Goal: Task Accomplishment & Management: Complete application form

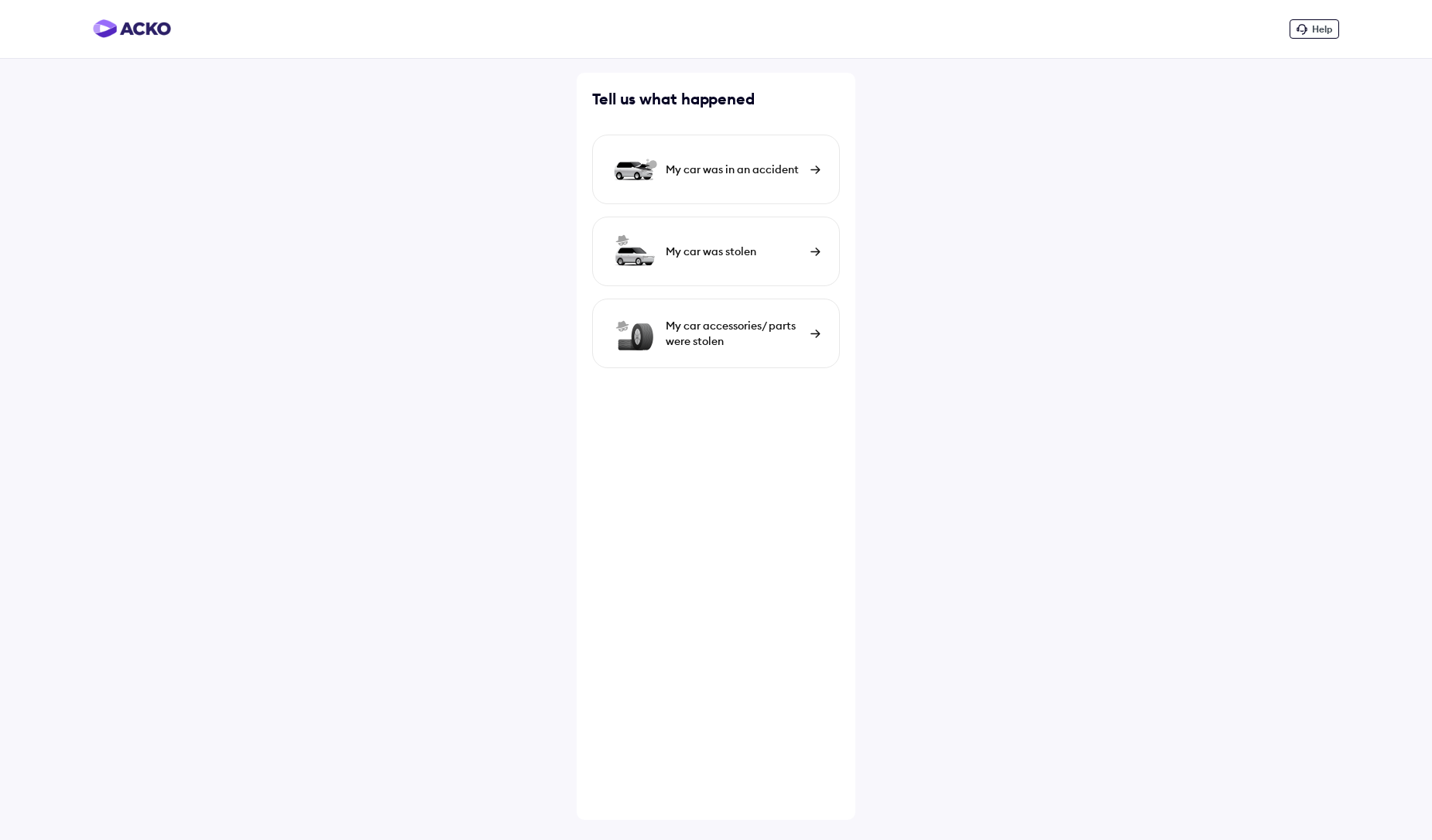
click at [685, 162] on div "My car was in an accident" at bounding box center [734, 169] width 137 height 15
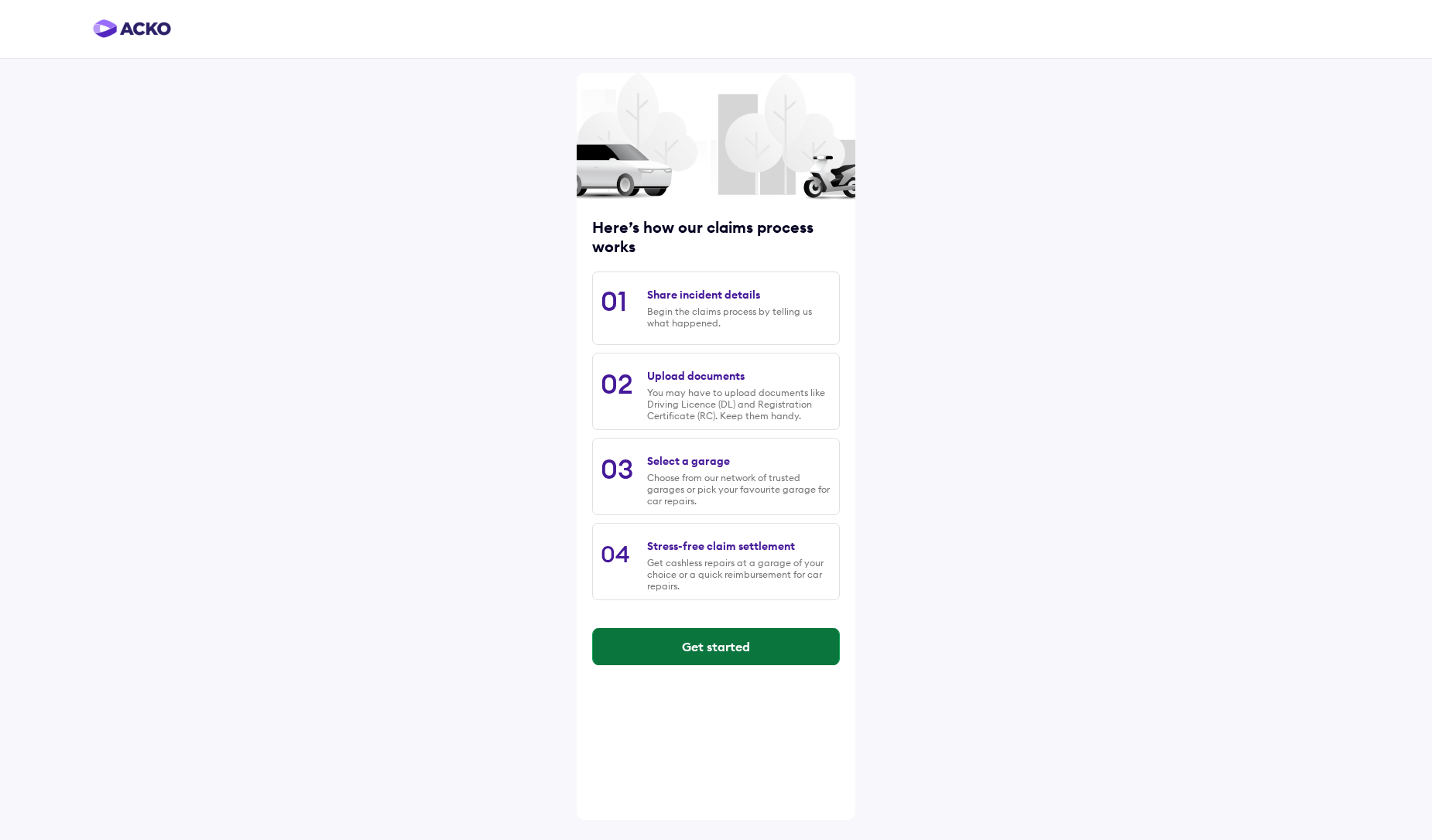
click at [707, 651] on button "Get started" at bounding box center [716, 647] width 246 height 37
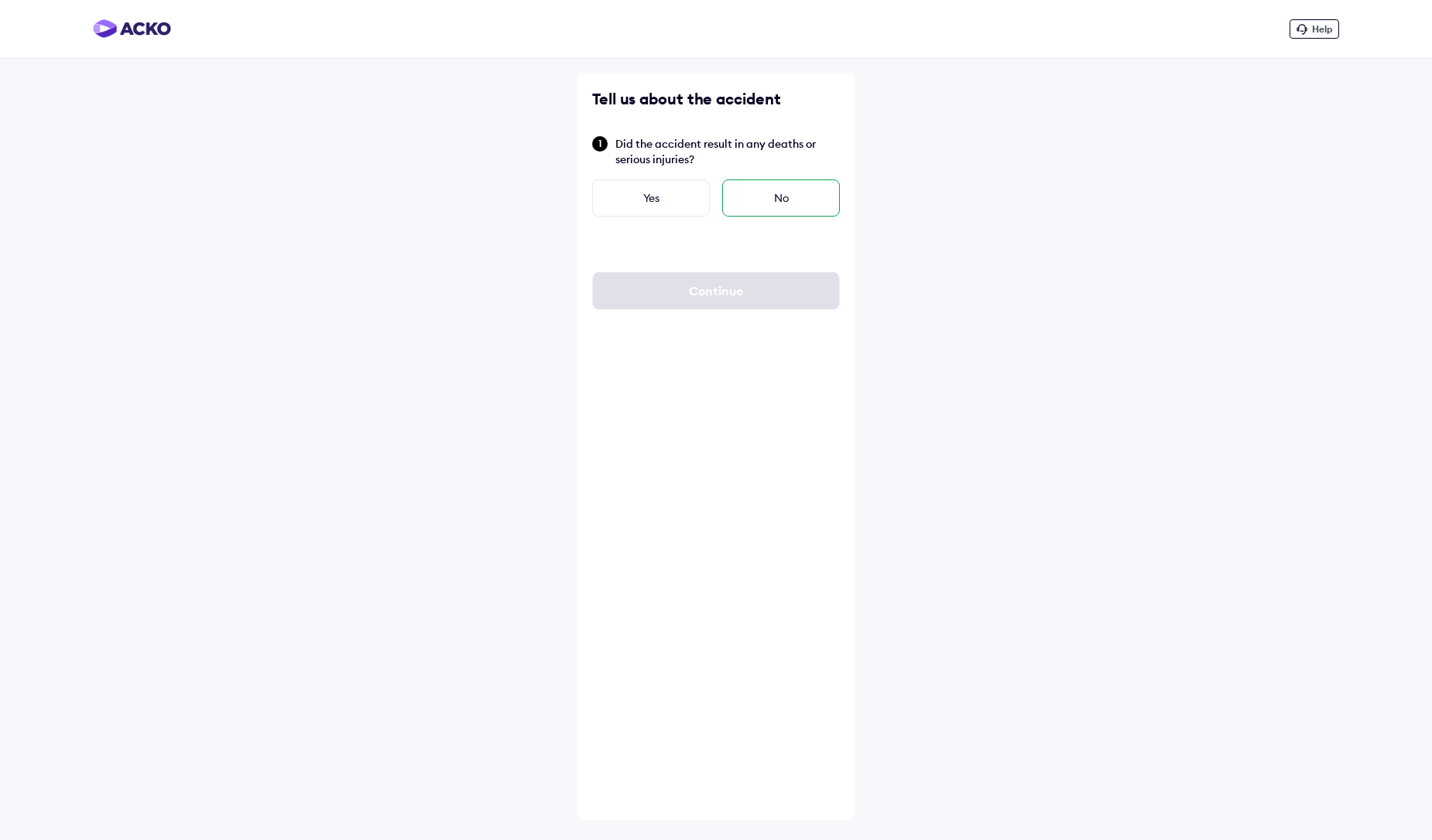
click at [756, 191] on div "No" at bounding box center [781, 198] width 118 height 37
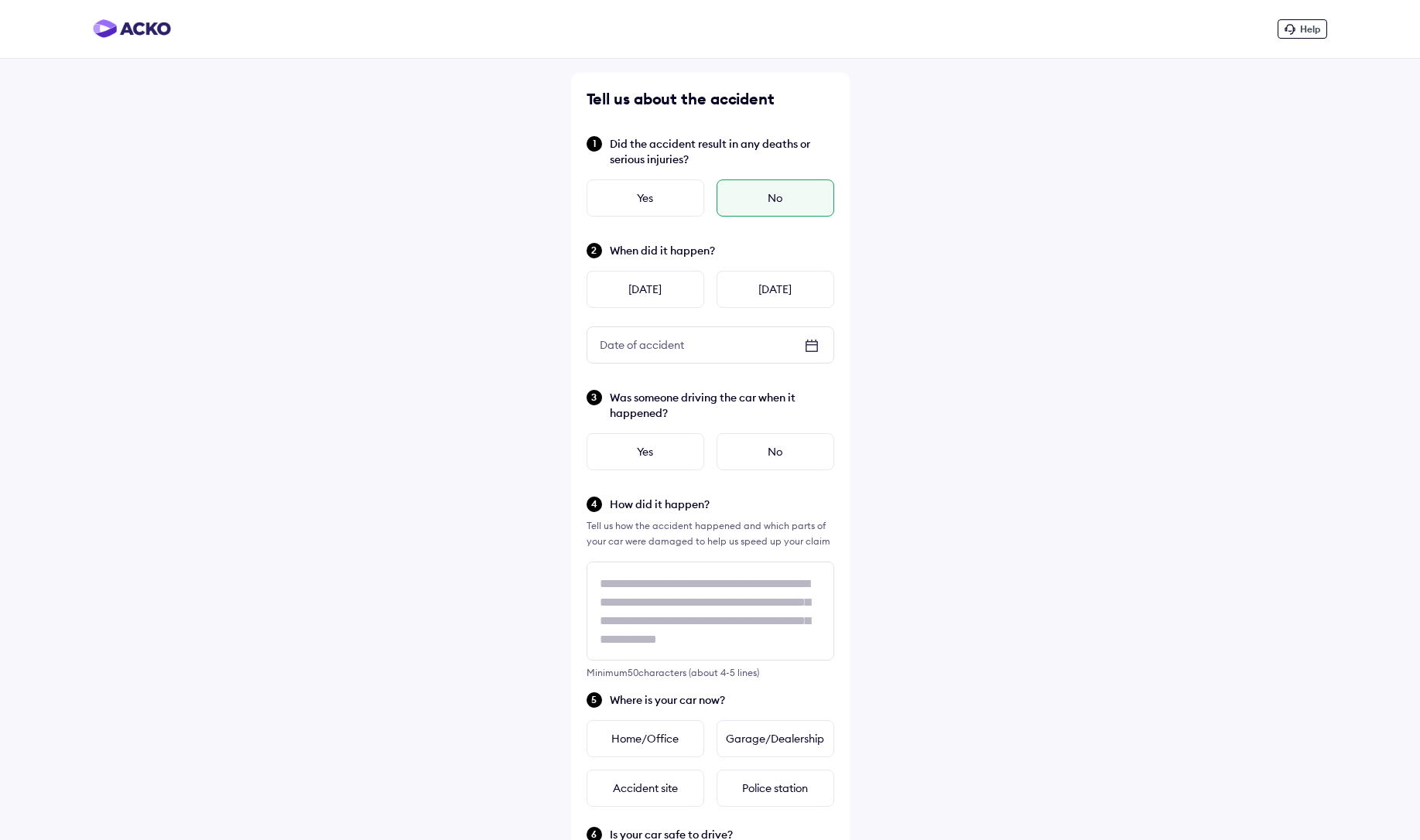
click at [812, 346] on icon at bounding box center [811, 345] width 19 height 19
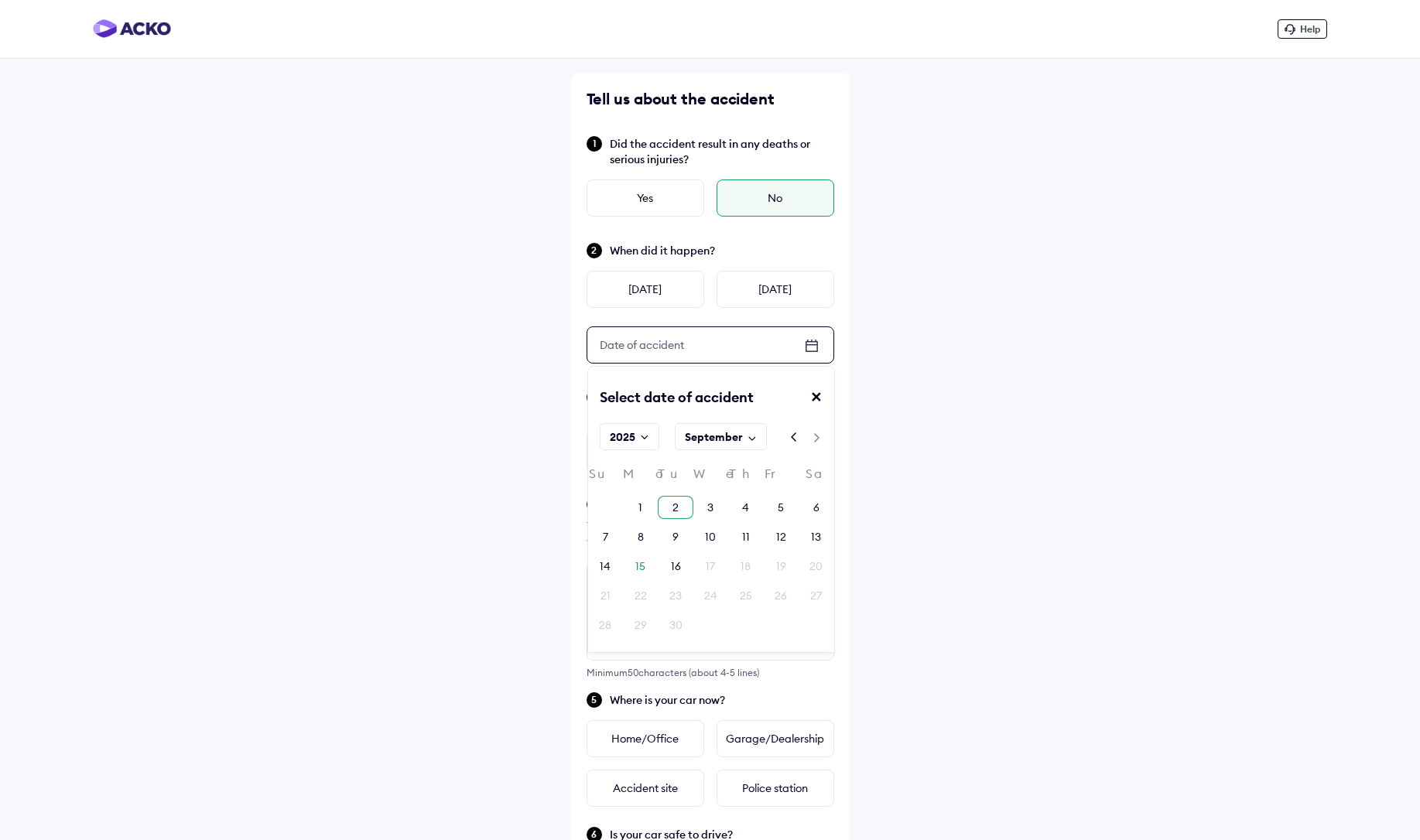
click at [677, 513] on div "2" at bounding box center [675, 507] width 6 height 15
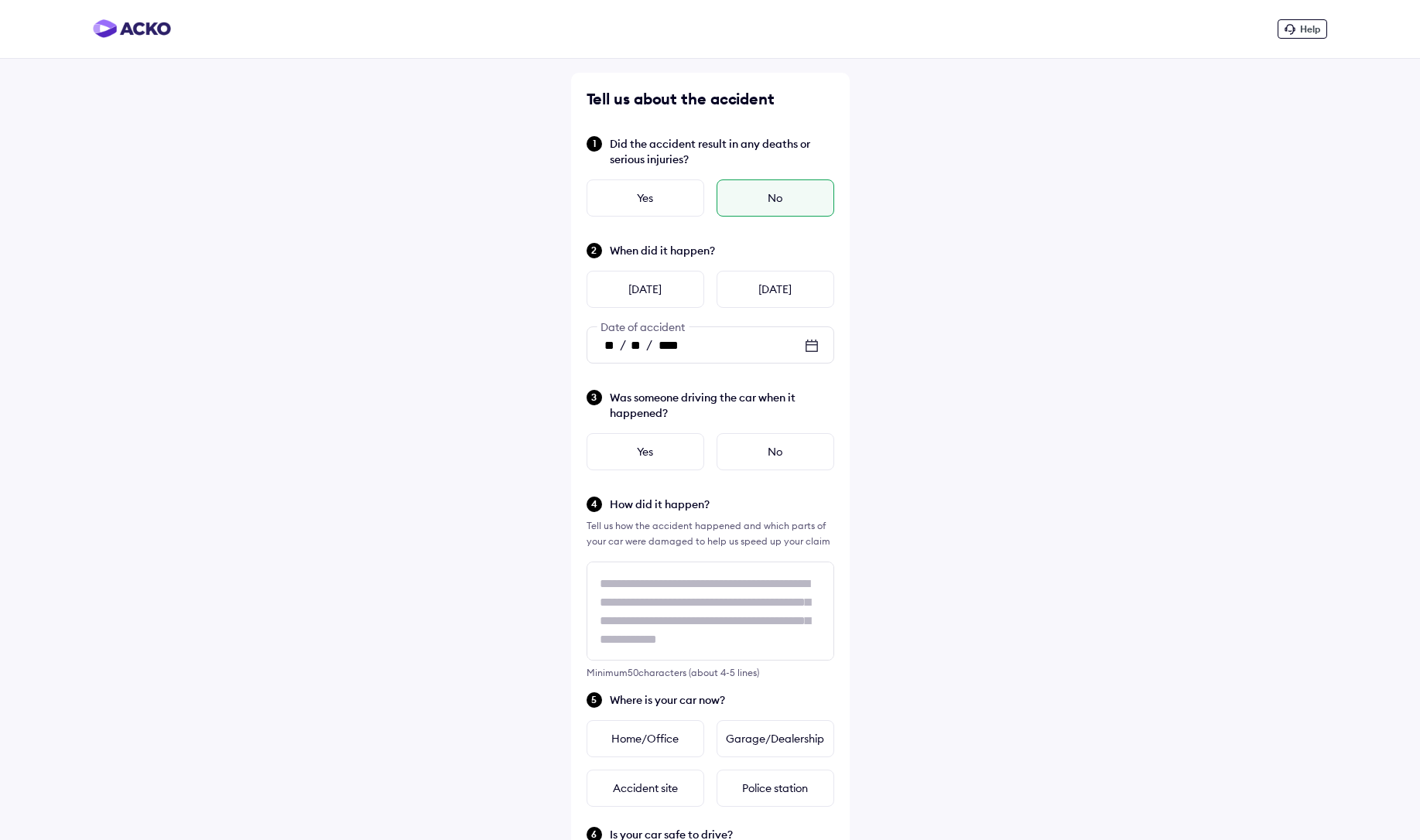
click at [654, 411] on span "Was someone driving the car when it happened?" at bounding box center [722, 406] width 225 height 31
click at [677, 402] on span "Was someone driving the car when it happened?" at bounding box center [722, 406] width 225 height 31
click at [764, 444] on div "No" at bounding box center [775, 451] width 118 height 37
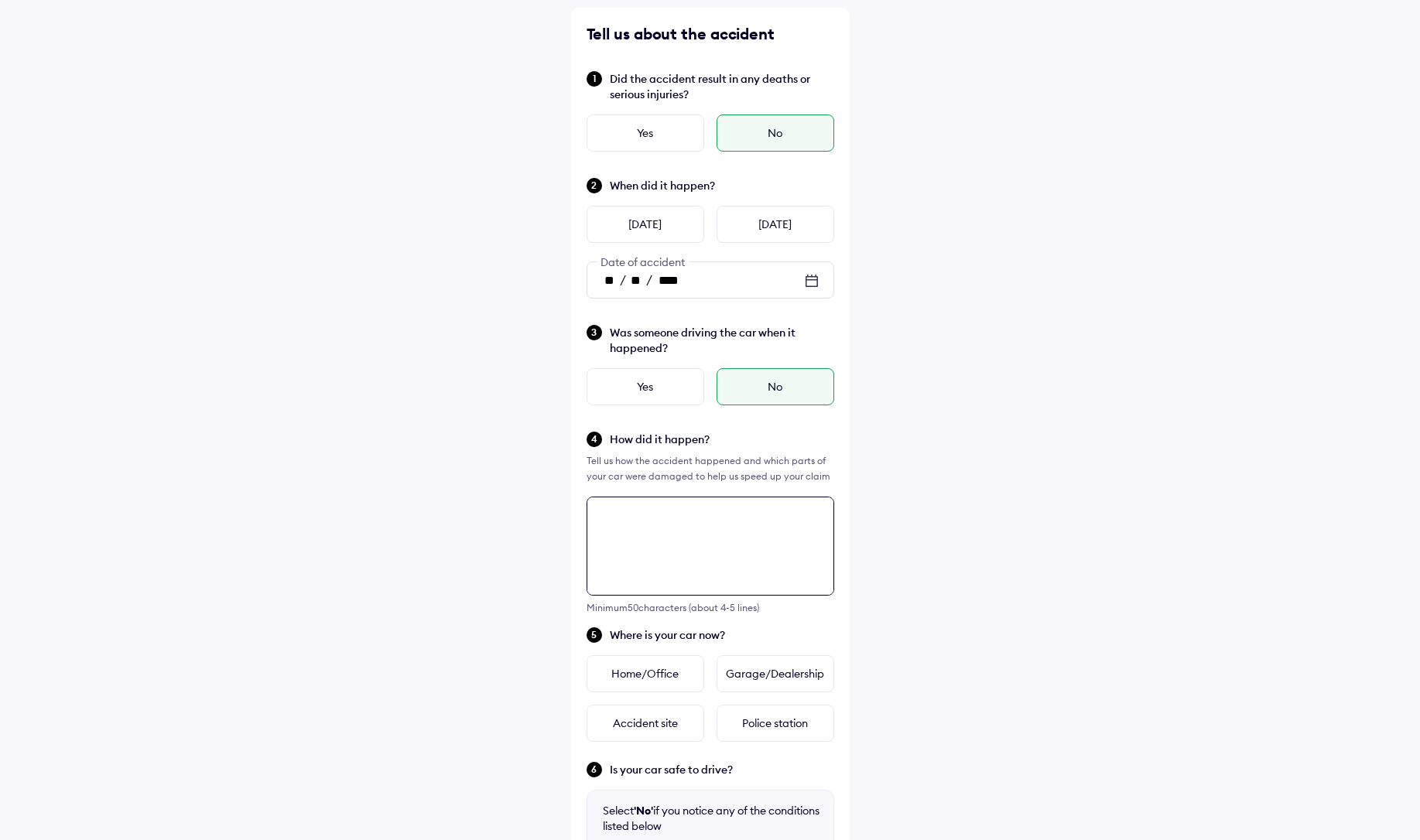
click at [690, 603] on div "Tell us about the accident Did the accident result in any deaths or serious inj…" at bounding box center [710, 596] width 279 height 1177
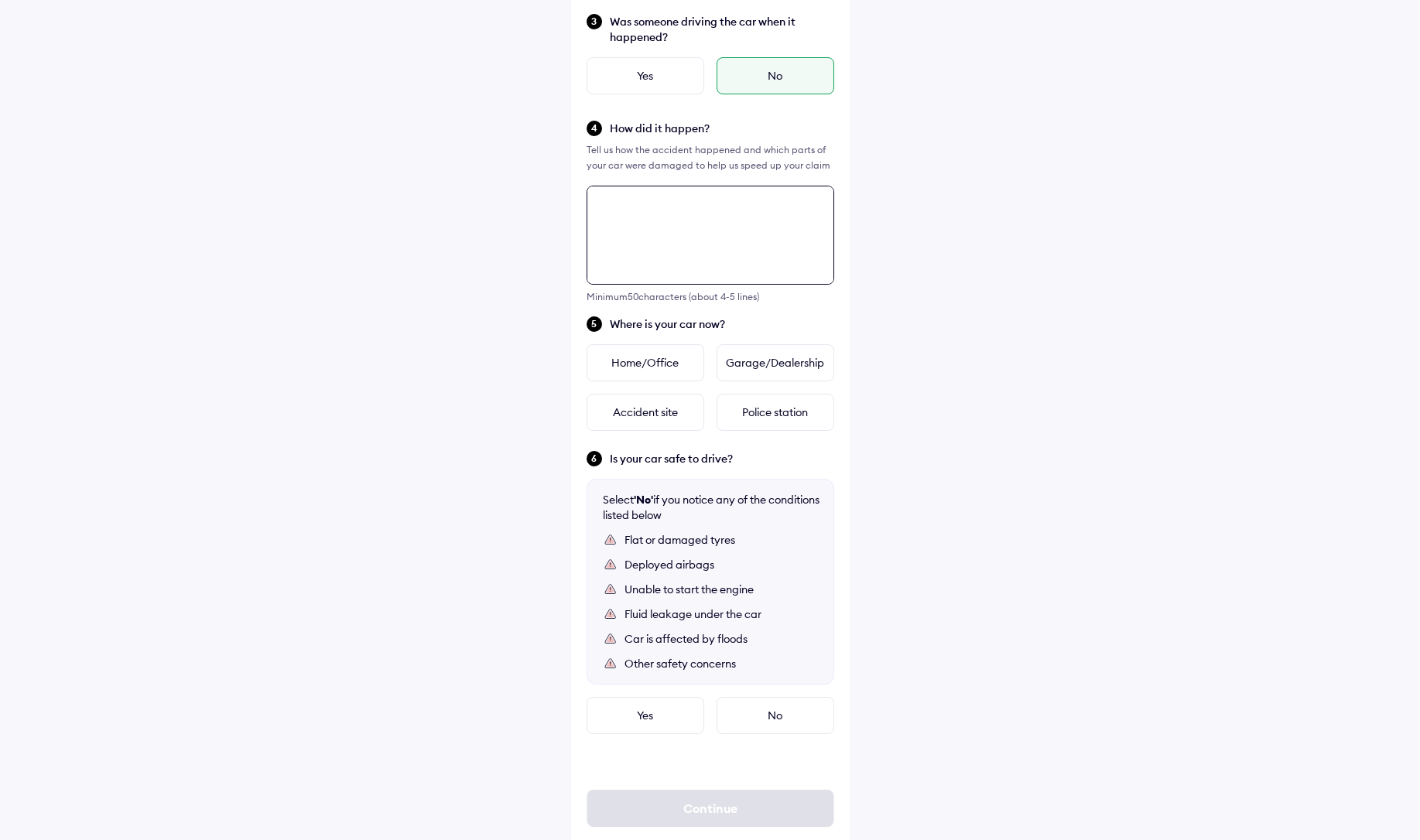
scroll to position [409, 0]
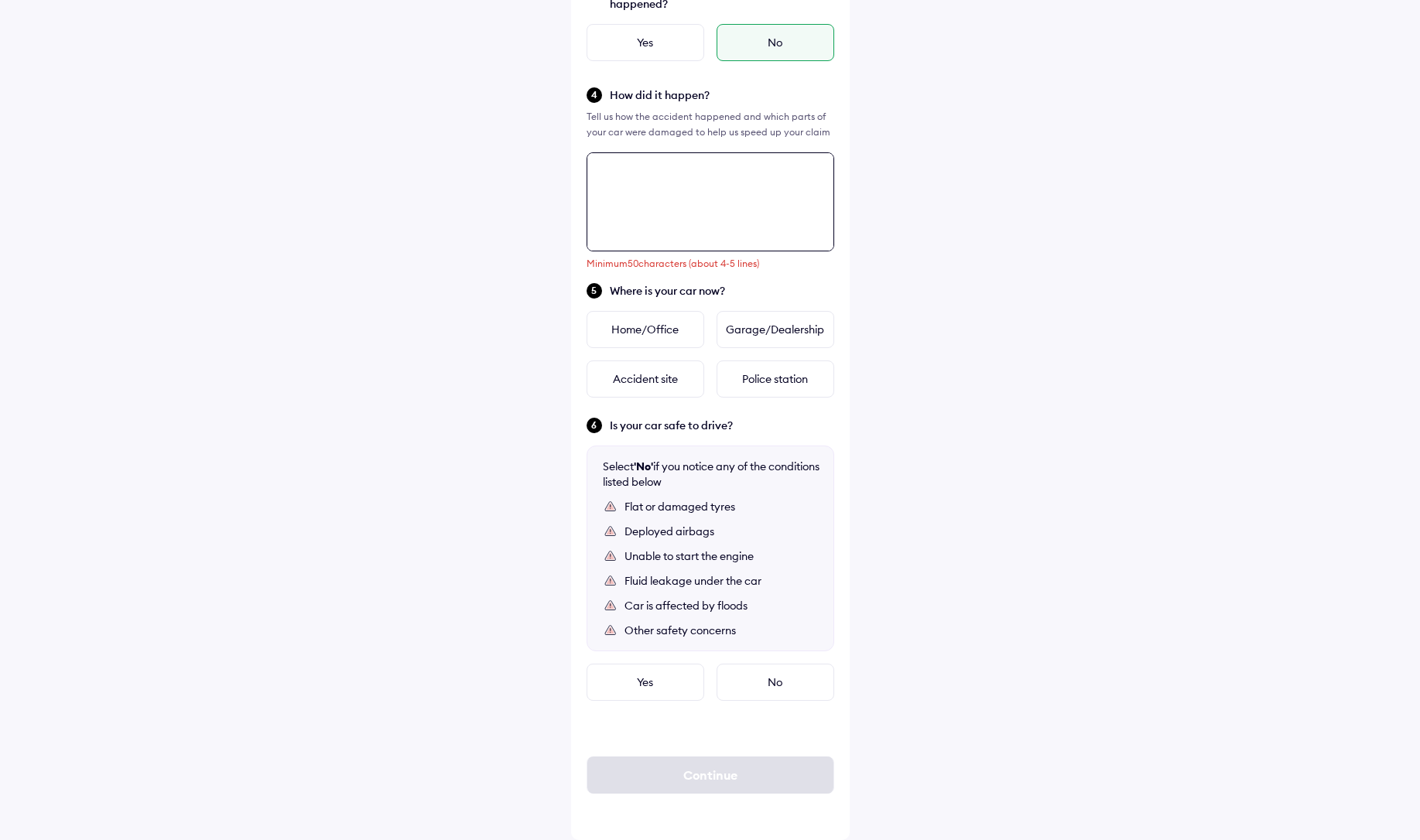
paste textarea "**********"
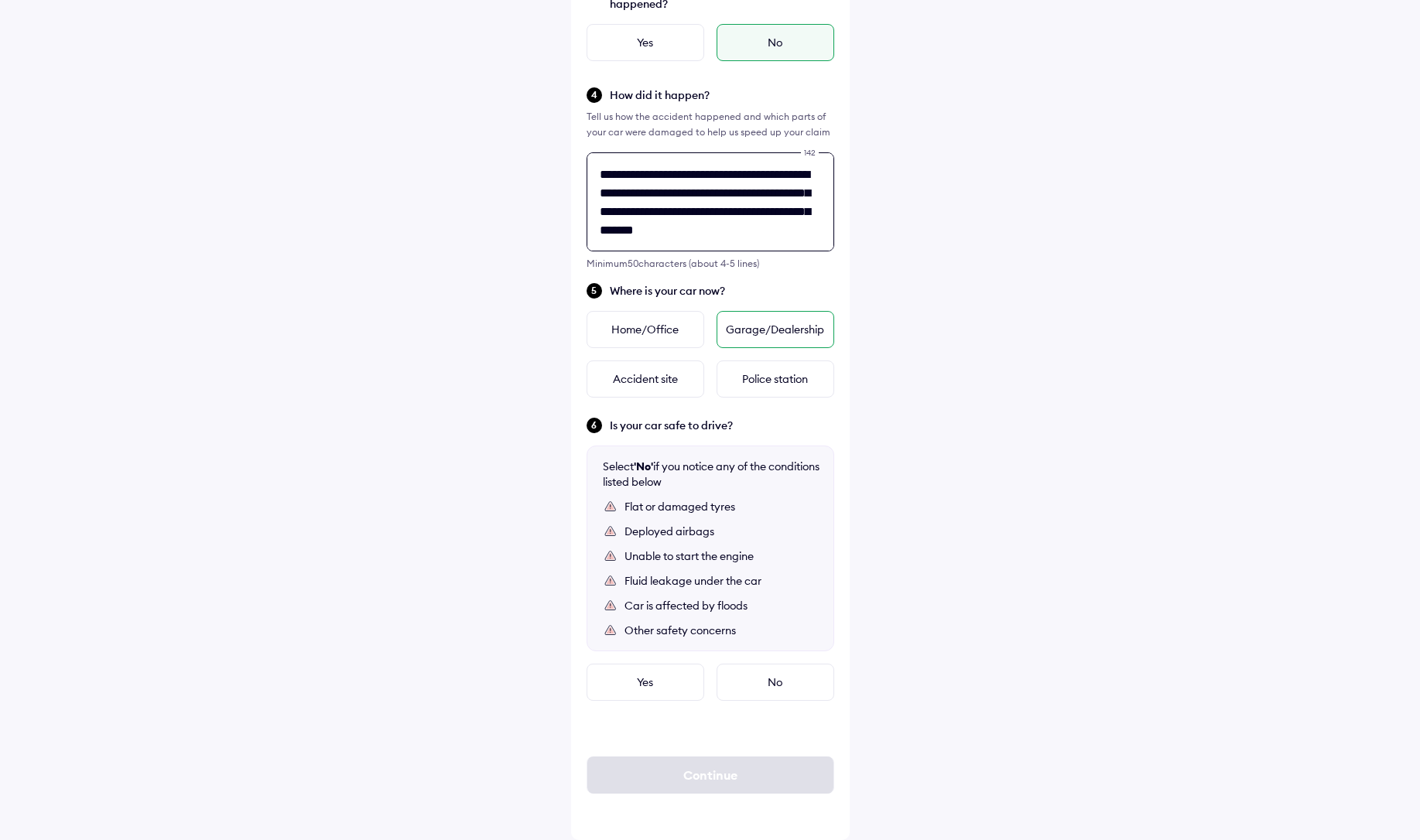
type textarea "**********"
click at [758, 335] on div "Garage/Dealership" at bounding box center [775, 329] width 118 height 37
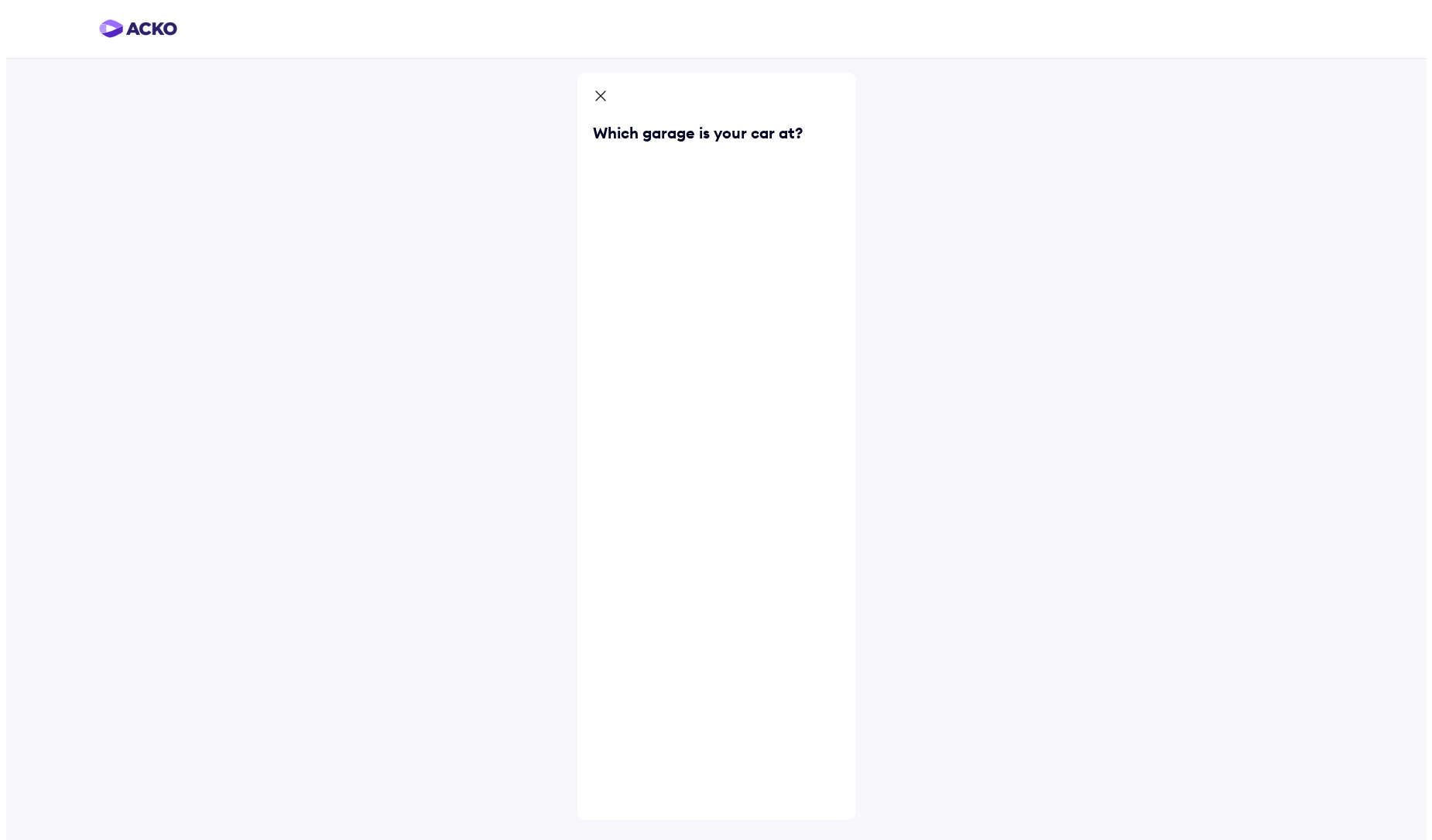
scroll to position [0, 0]
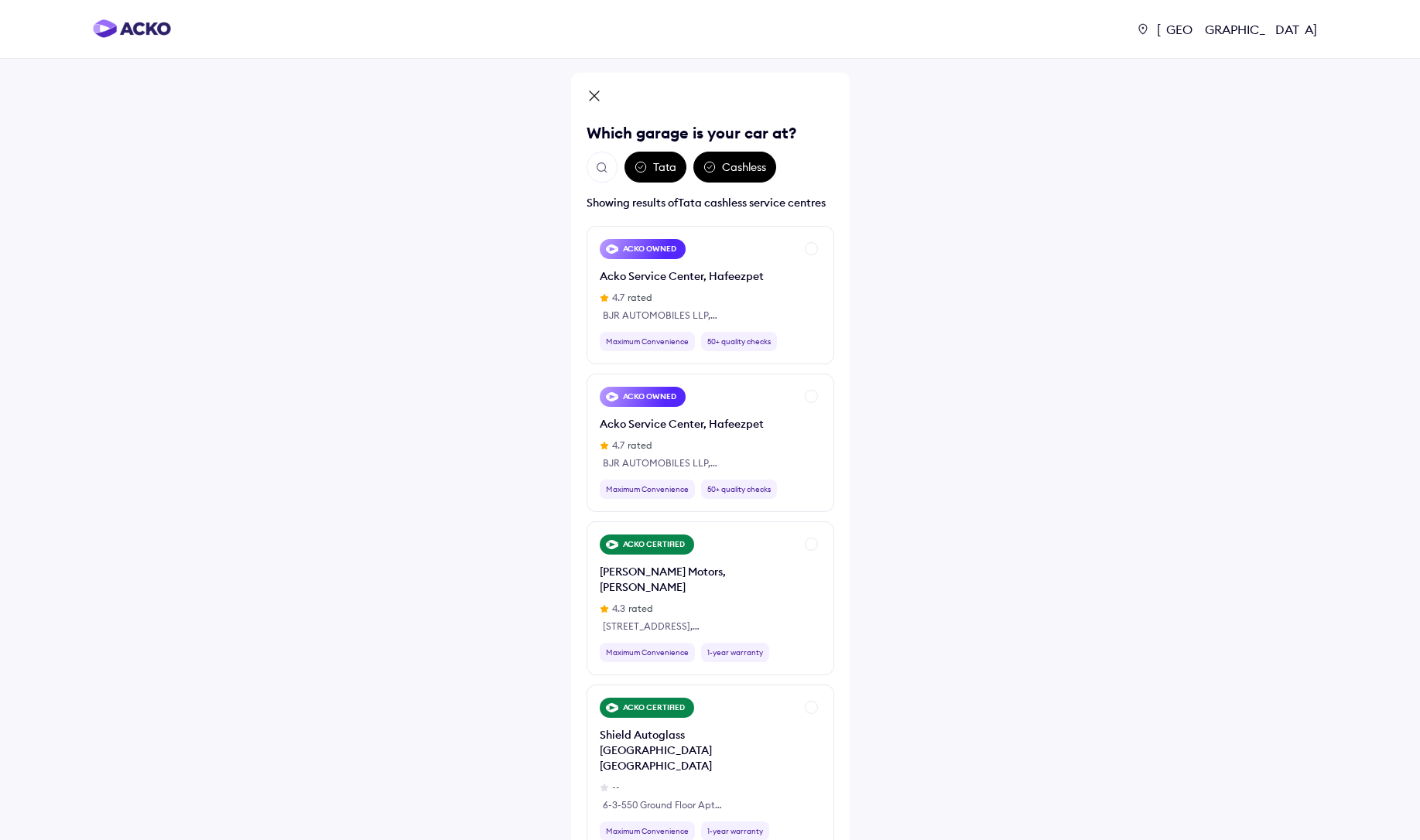
click at [603, 165] on img "Open search" at bounding box center [602, 167] width 13 height 13
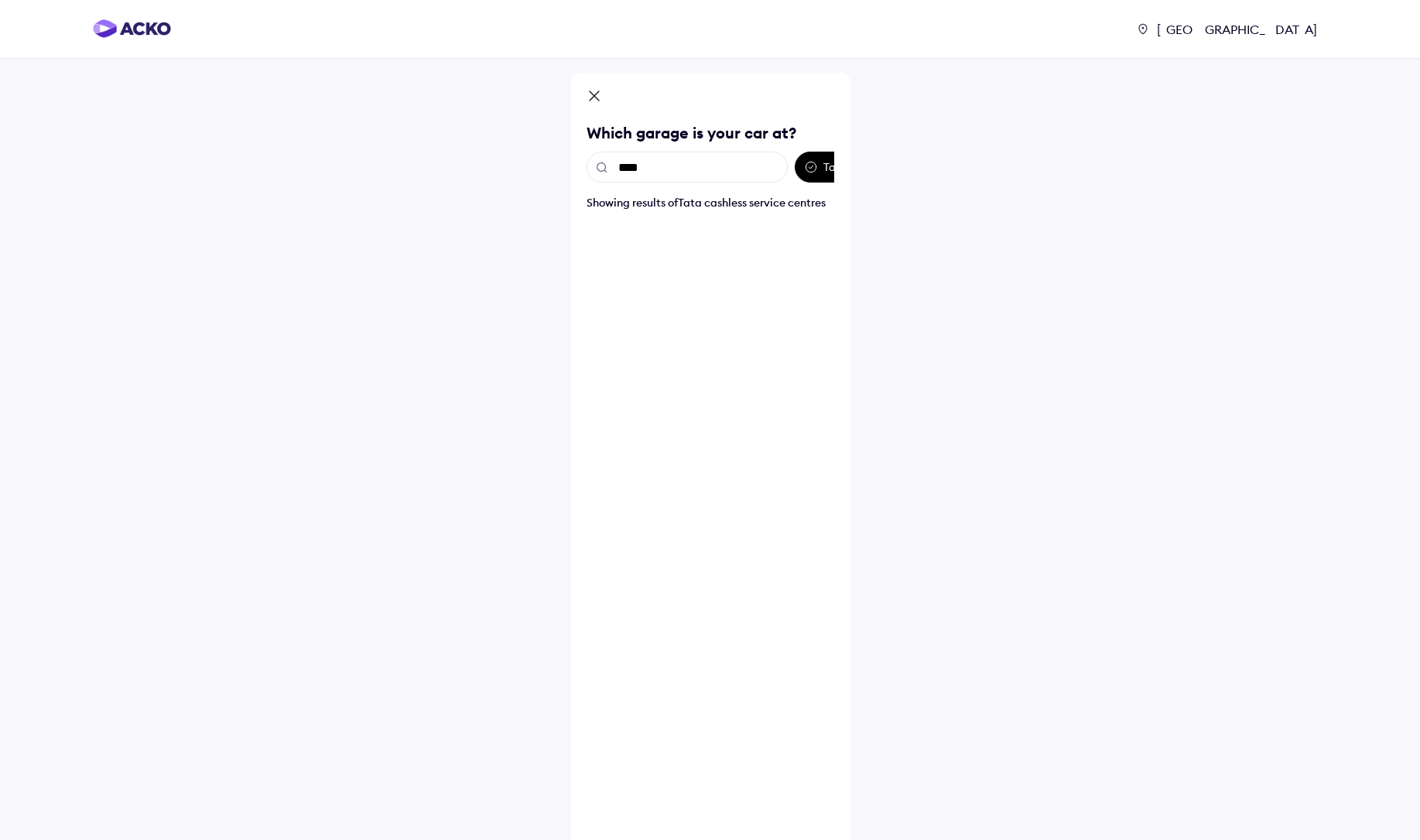
type input "*****"
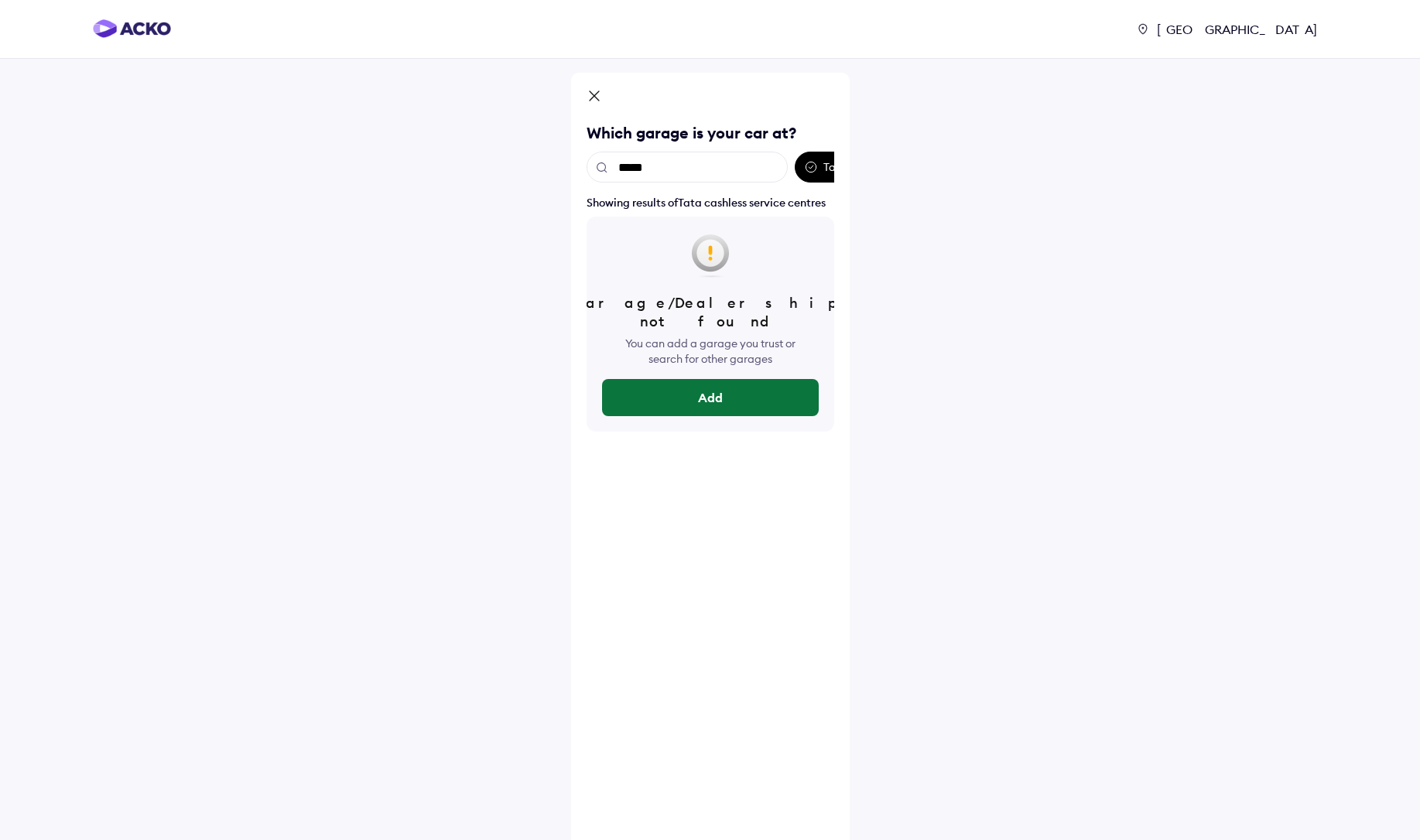
click at [714, 384] on button "Add" at bounding box center [710, 398] width 217 height 37
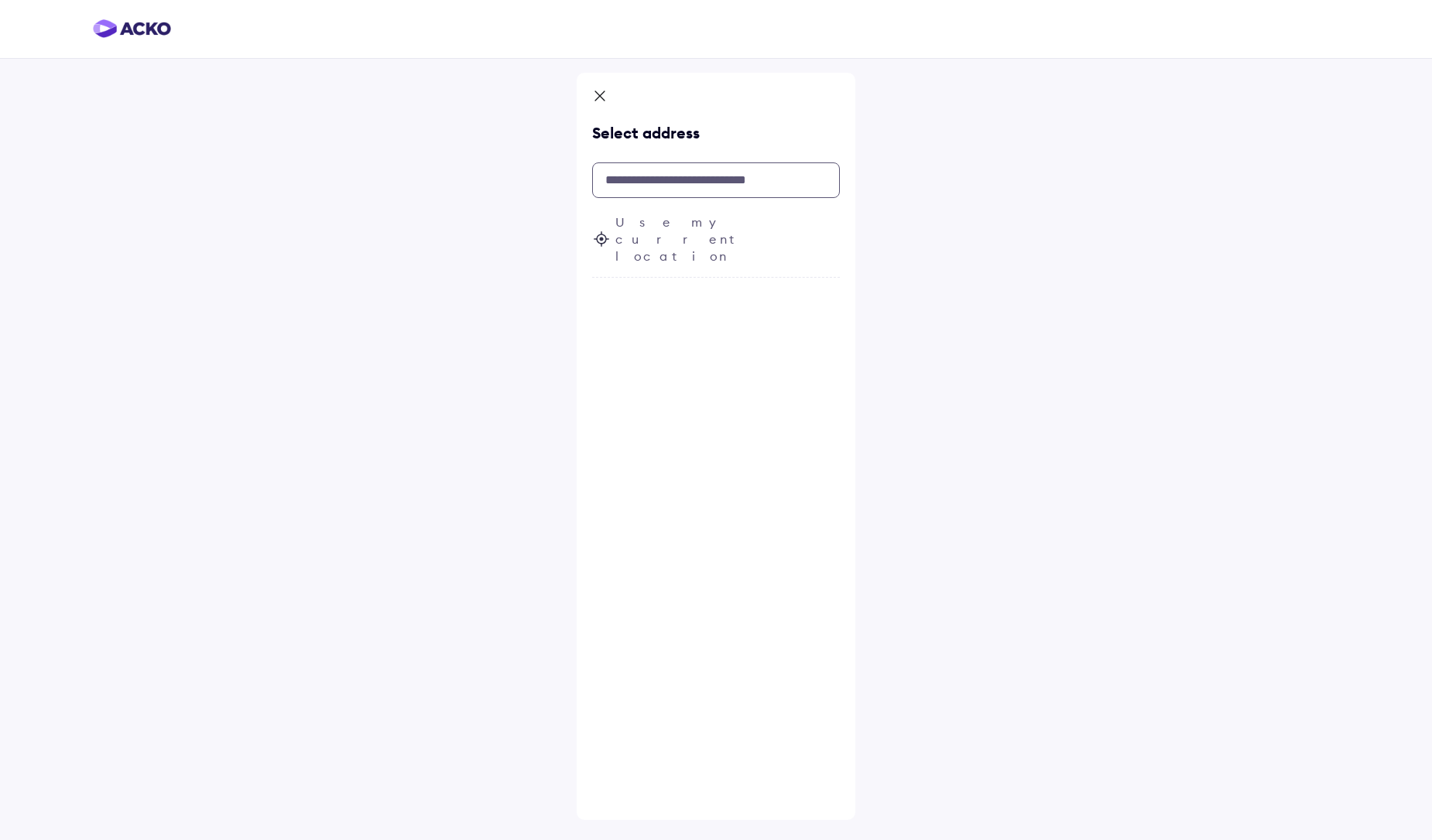
click at [652, 192] on input "text" at bounding box center [715, 181] width 247 height 36
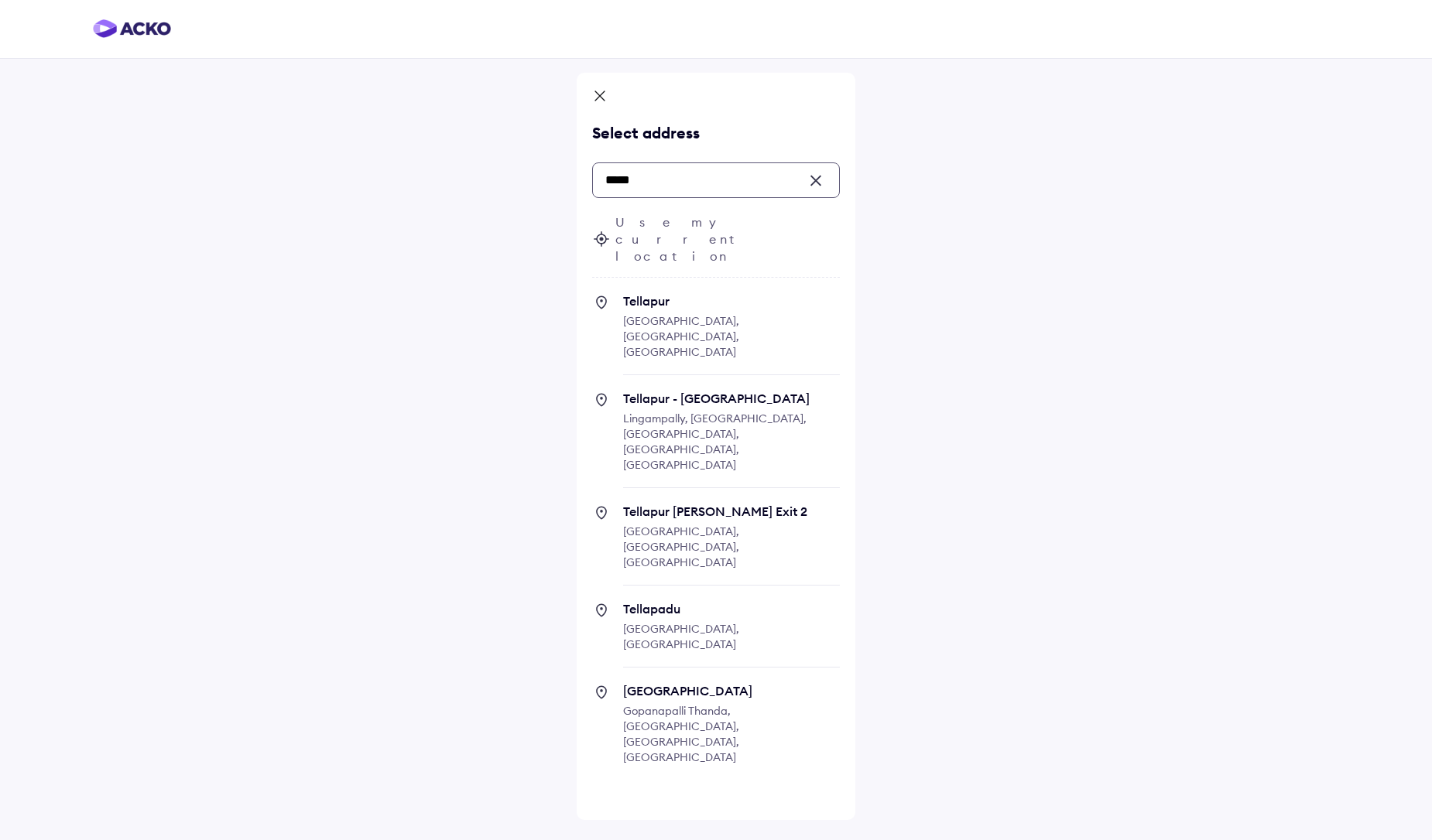
click at [663, 293] on span "Tellapur" at bounding box center [731, 300] width 217 height 15
type input "*****"
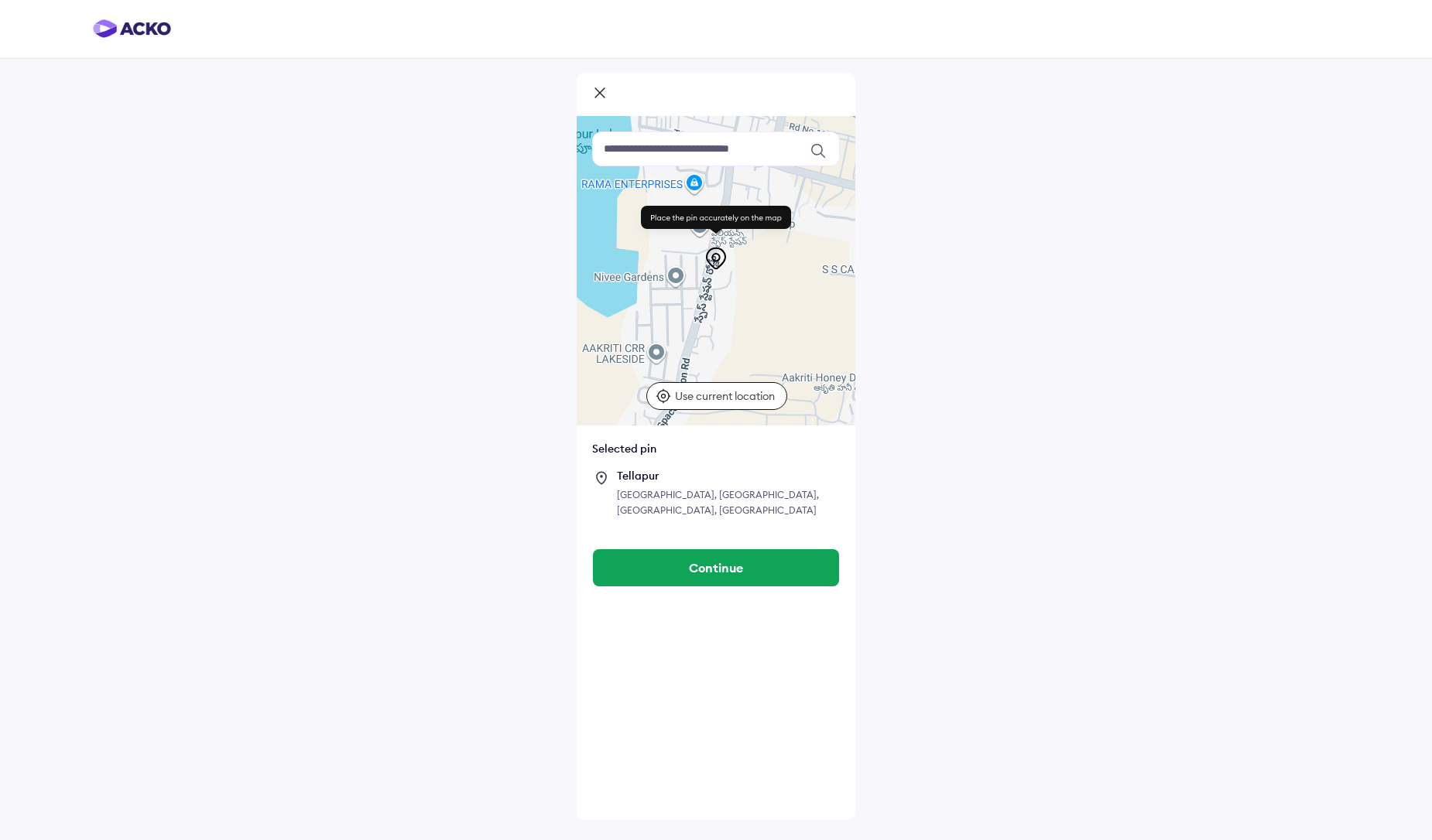
drag, startPoint x: 746, startPoint y: 328, endPoint x: 758, endPoint y: 203, distance: 125.6
click at [758, 203] on div "Keyboard shortcuts Map Data Map data ©2025 Map data ©2025 100 m Click to toggle…" at bounding box center [716, 271] width 279 height 309
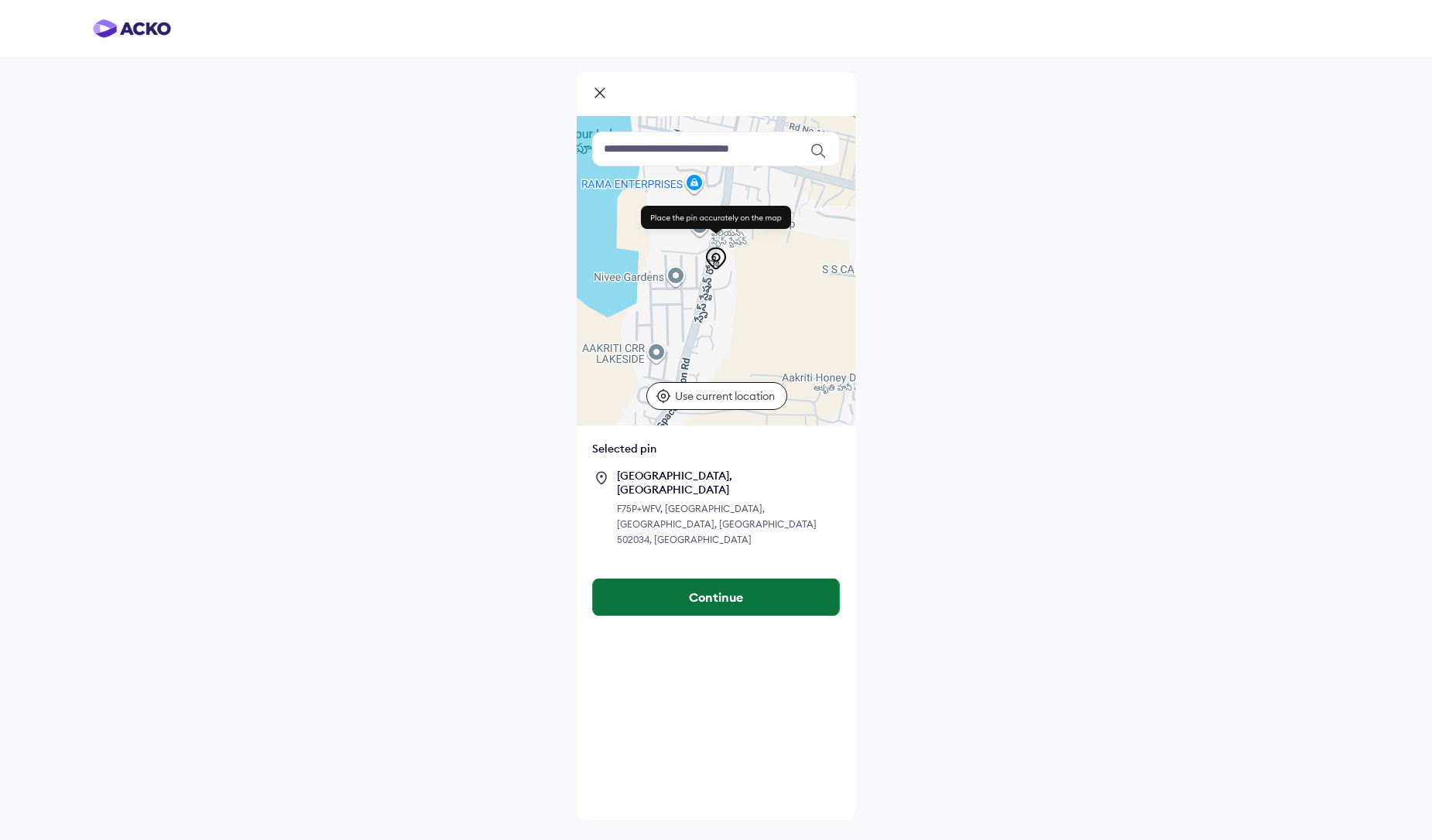
click at [701, 579] on button "Continue" at bounding box center [716, 597] width 246 height 37
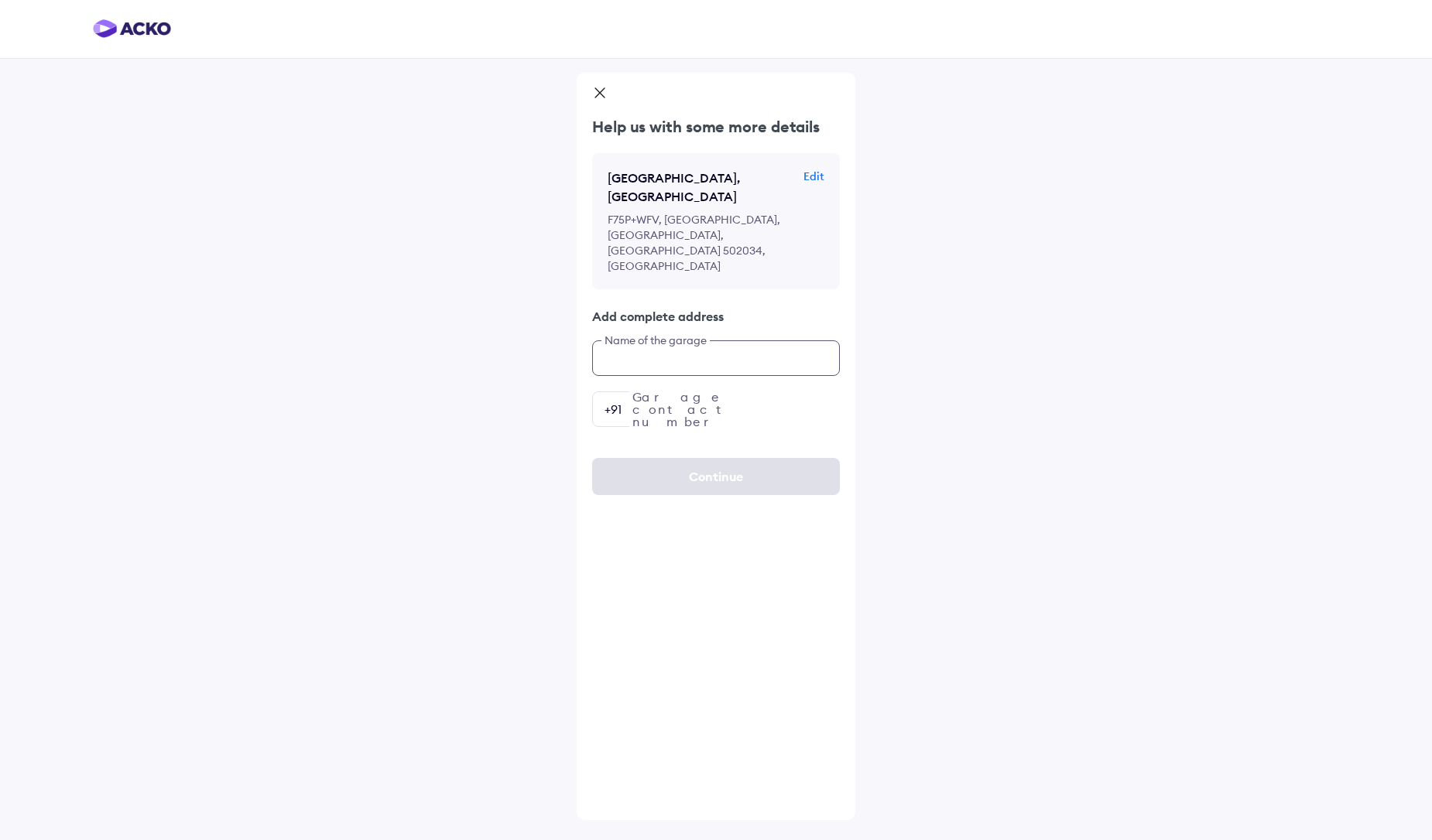
click at [699, 341] on input "text" at bounding box center [715, 359] width 247 height 36
type input "**********"
click at [710, 391] on input "number" at bounding box center [715, 409] width 247 height 36
paste input "**********"
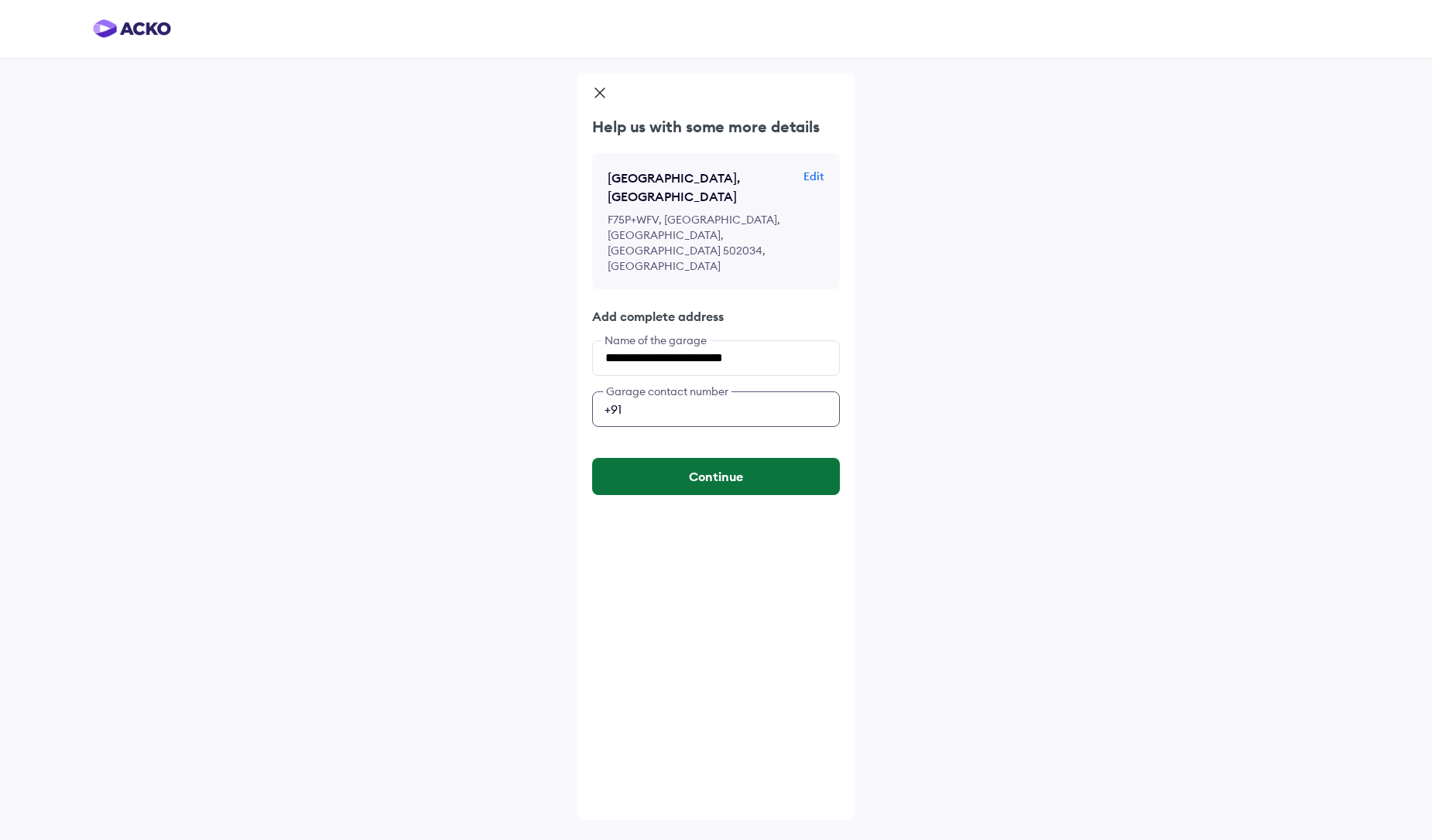
type input "**********"
click at [687, 458] on button "Continue" at bounding box center [715, 476] width 247 height 37
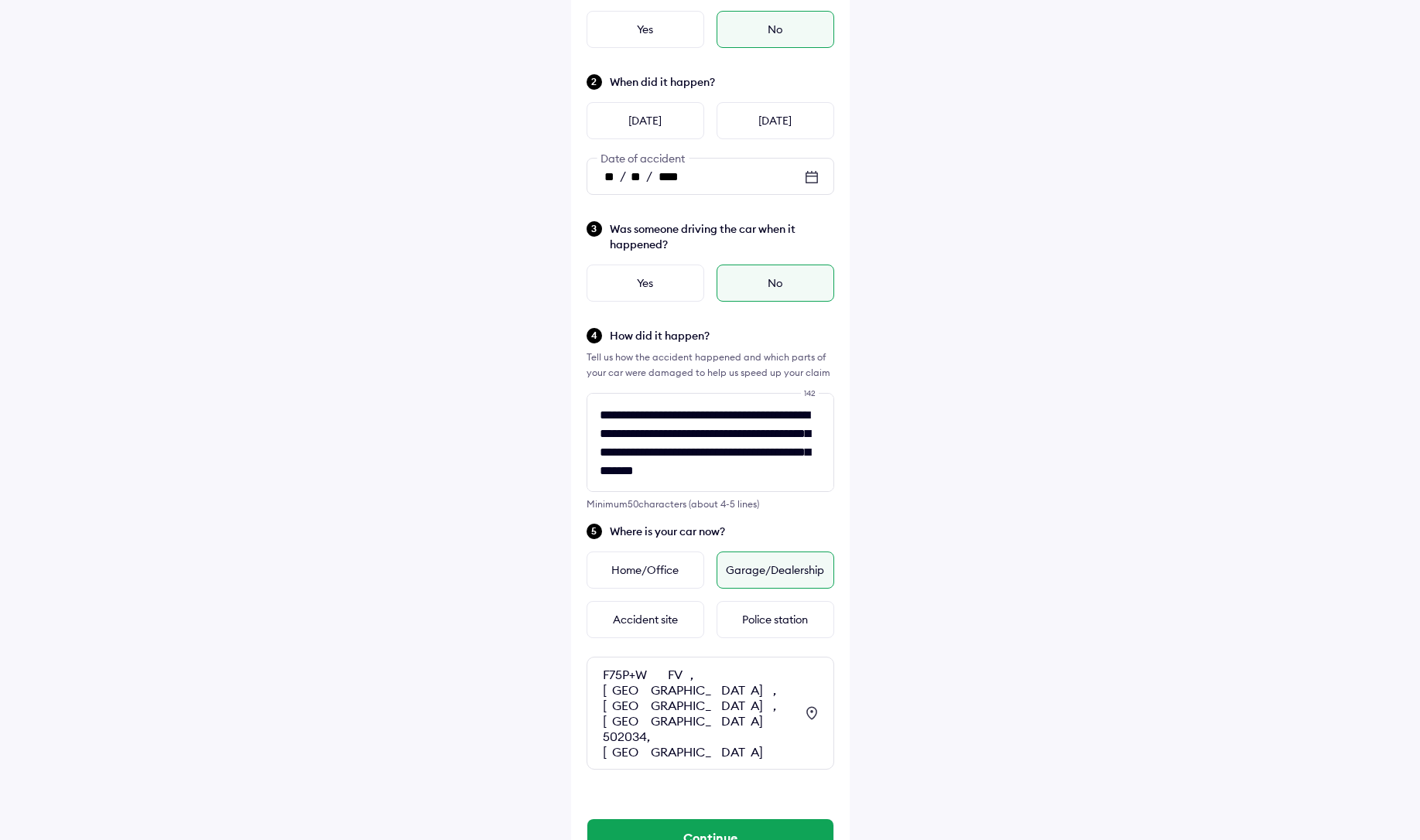
scroll to position [169, 0]
click at [692, 818] on button "Continue" at bounding box center [710, 836] width 246 height 37
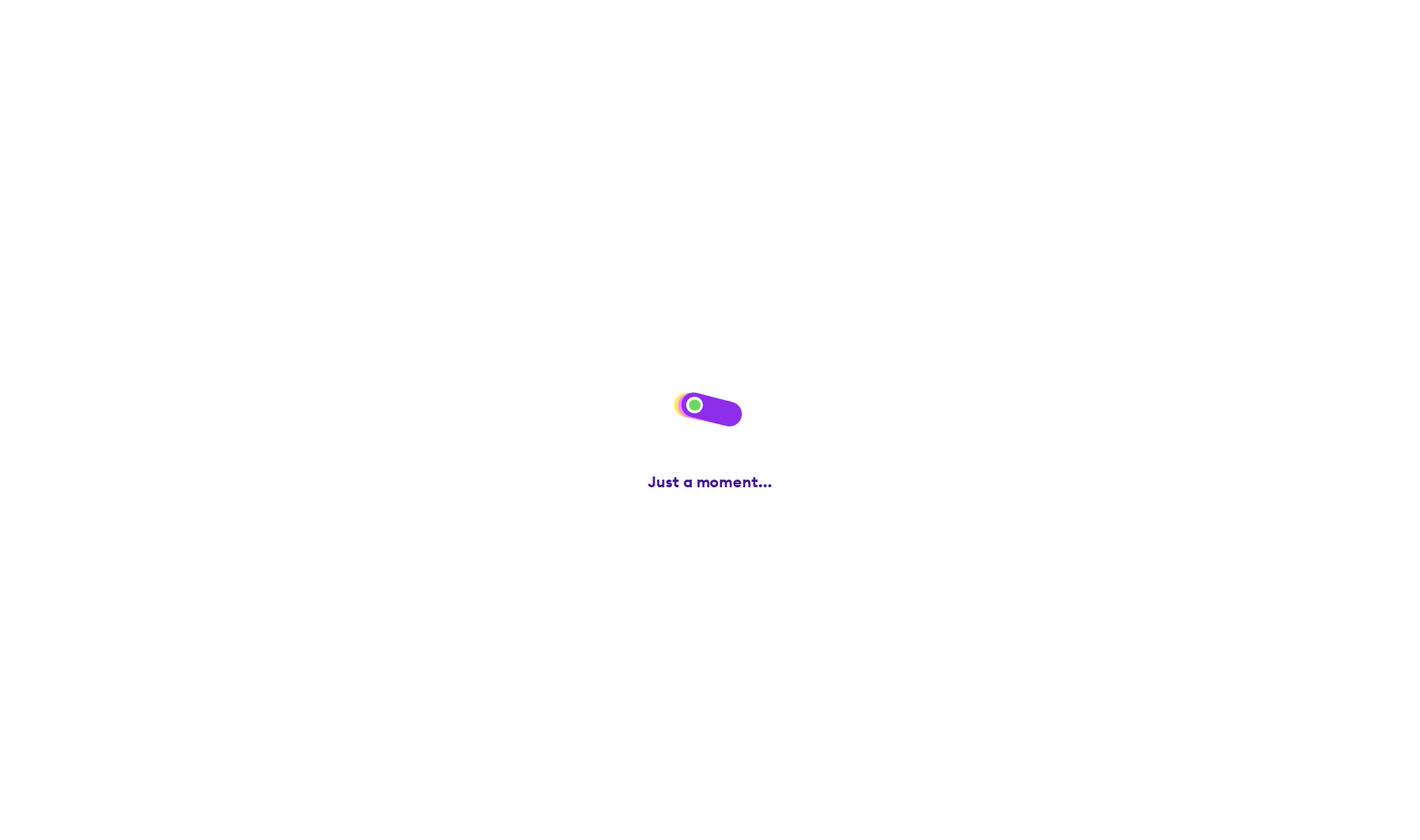
scroll to position [0, 0]
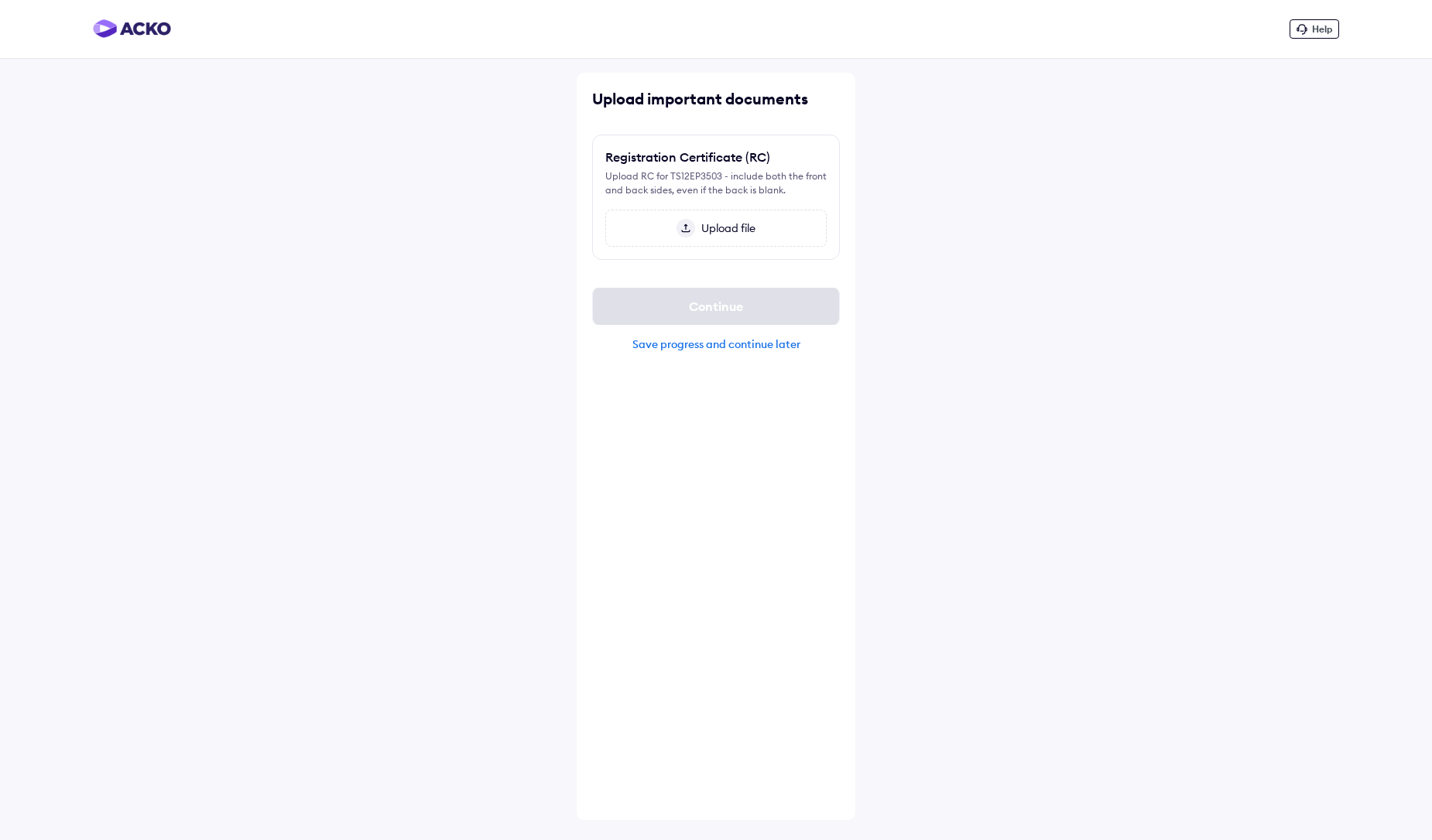
click at [663, 217] on div "Upload file" at bounding box center [716, 228] width 221 height 37
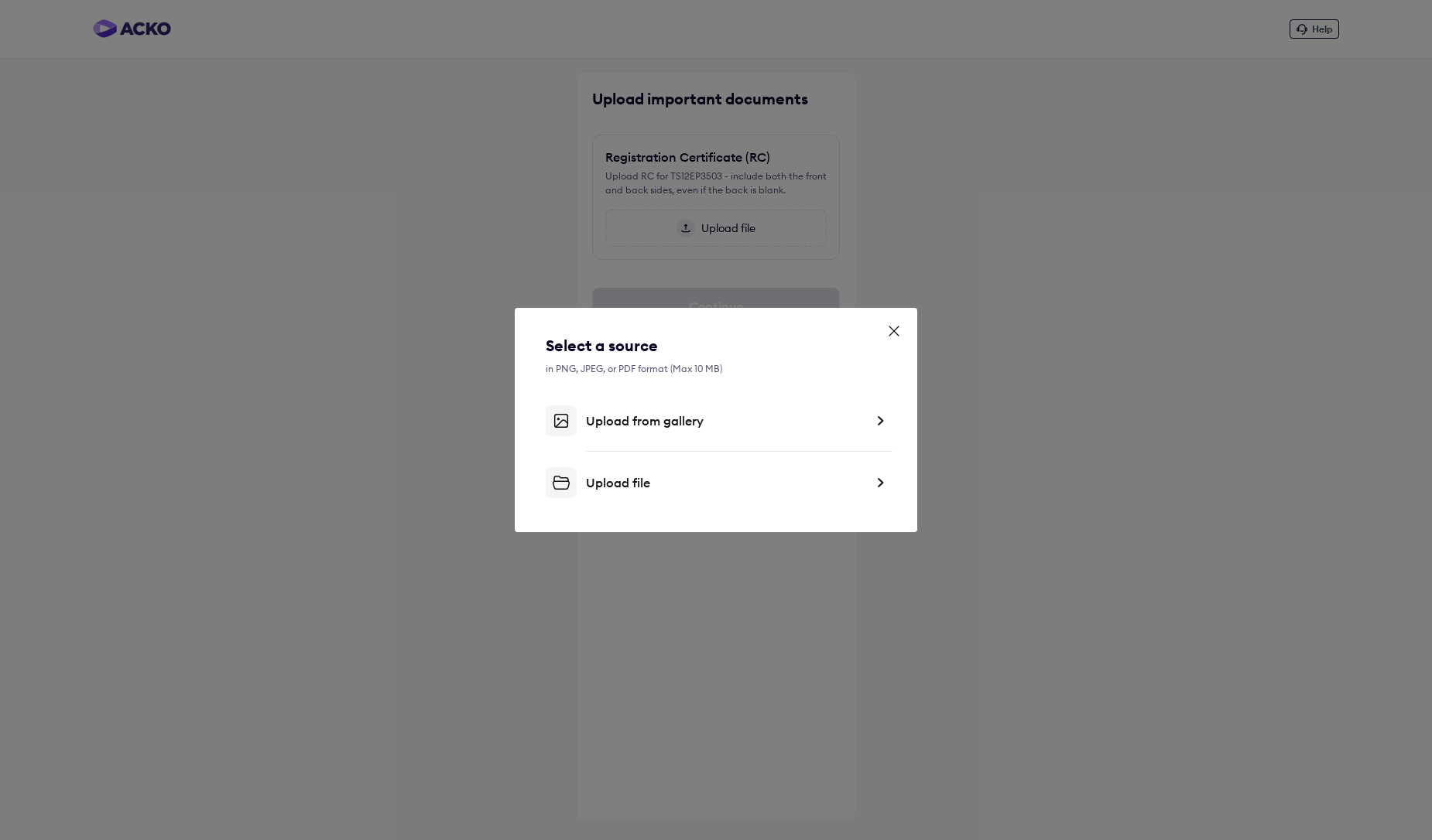
click at [644, 429] on div "Upload from gallery" at bounding box center [716, 421] width 341 height 31
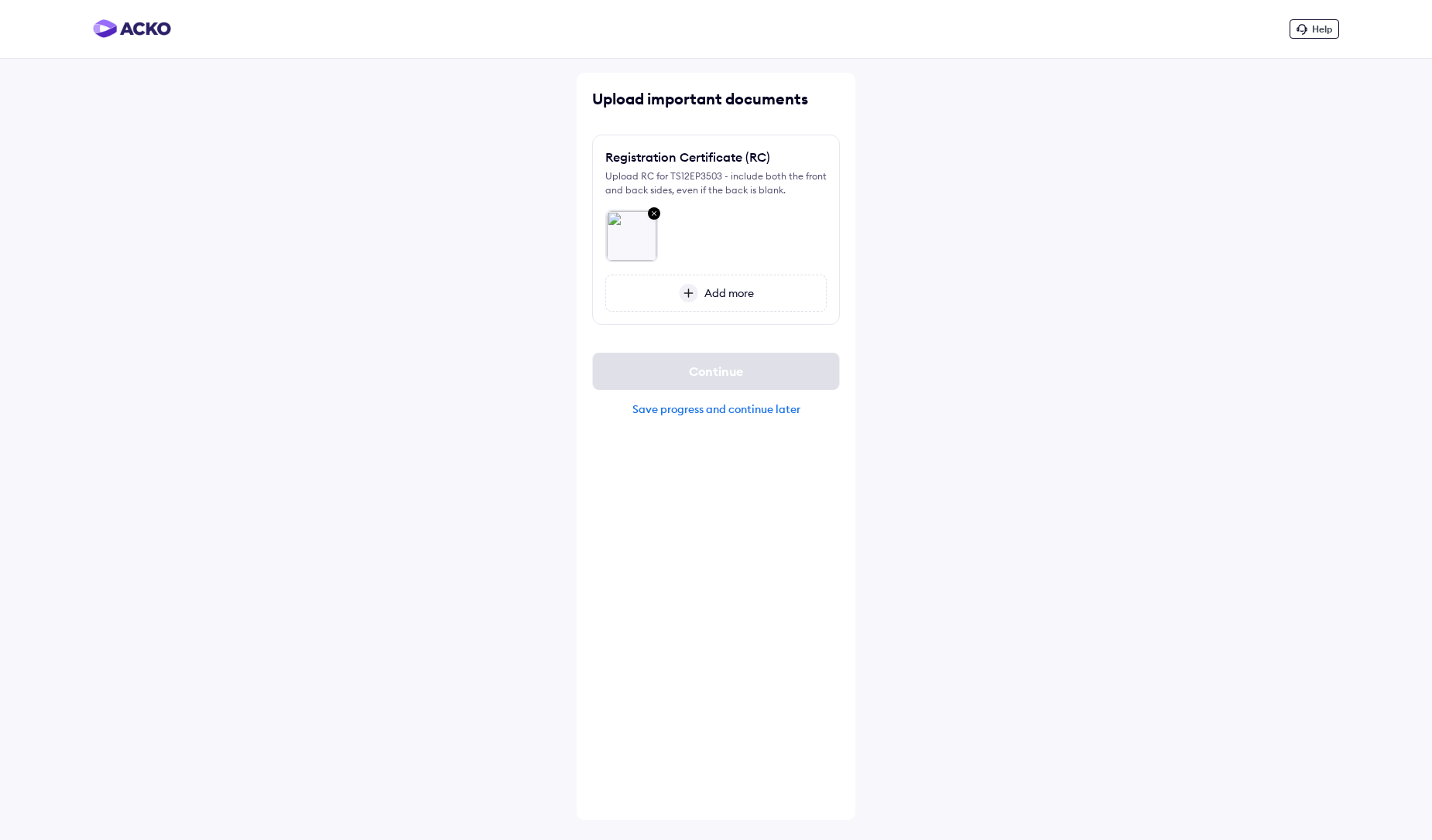
click at [699, 289] on span "Add more" at bounding box center [726, 292] width 56 height 13
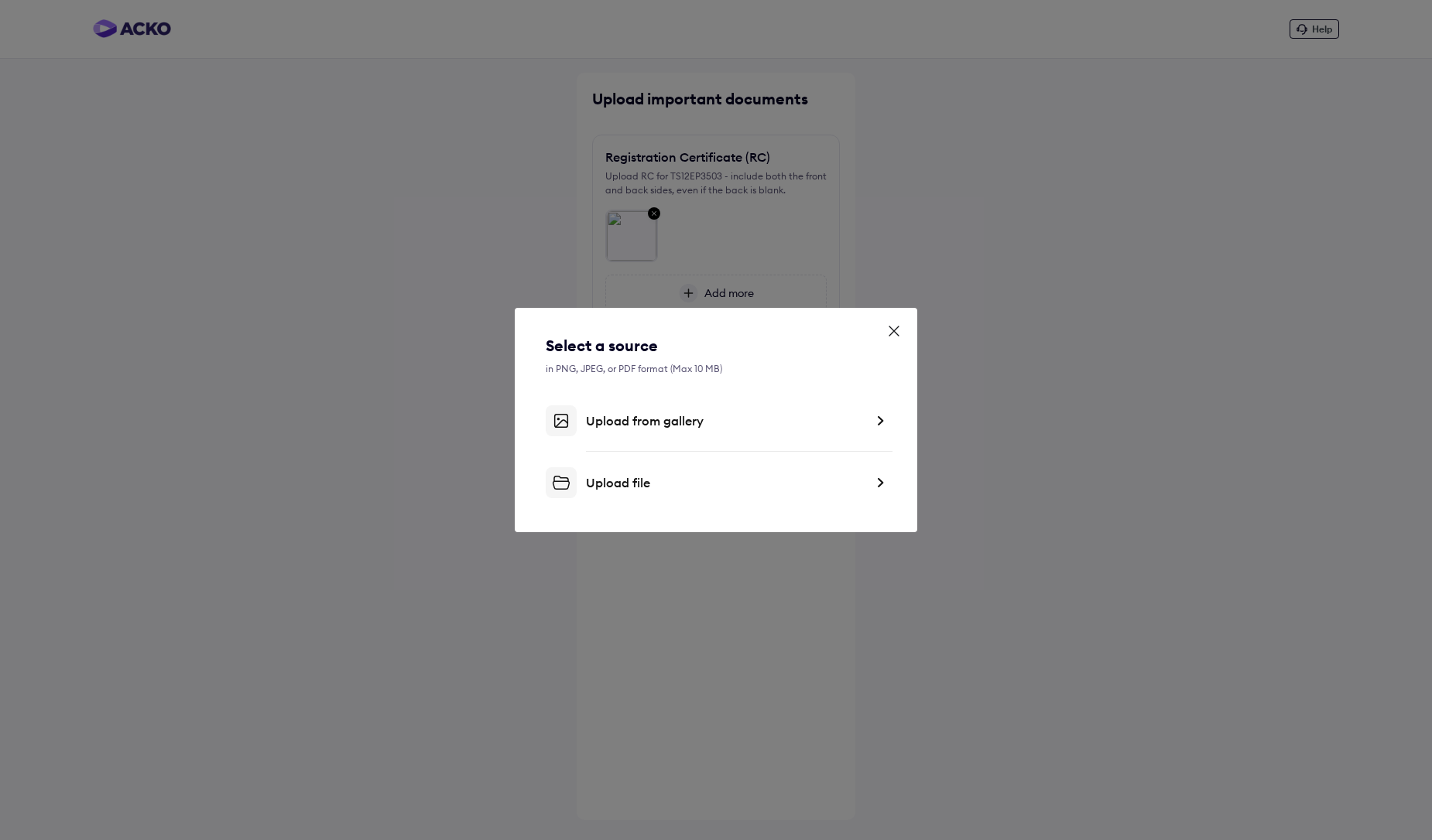
click at [648, 436] on div "Select a source in PNG, JPEG, or PDF format (Max 10 MB) Upload from gallery Upl…" at bounding box center [716, 417] width 341 height 164
click at [635, 424] on div "Upload from gallery" at bounding box center [725, 420] width 279 height 15
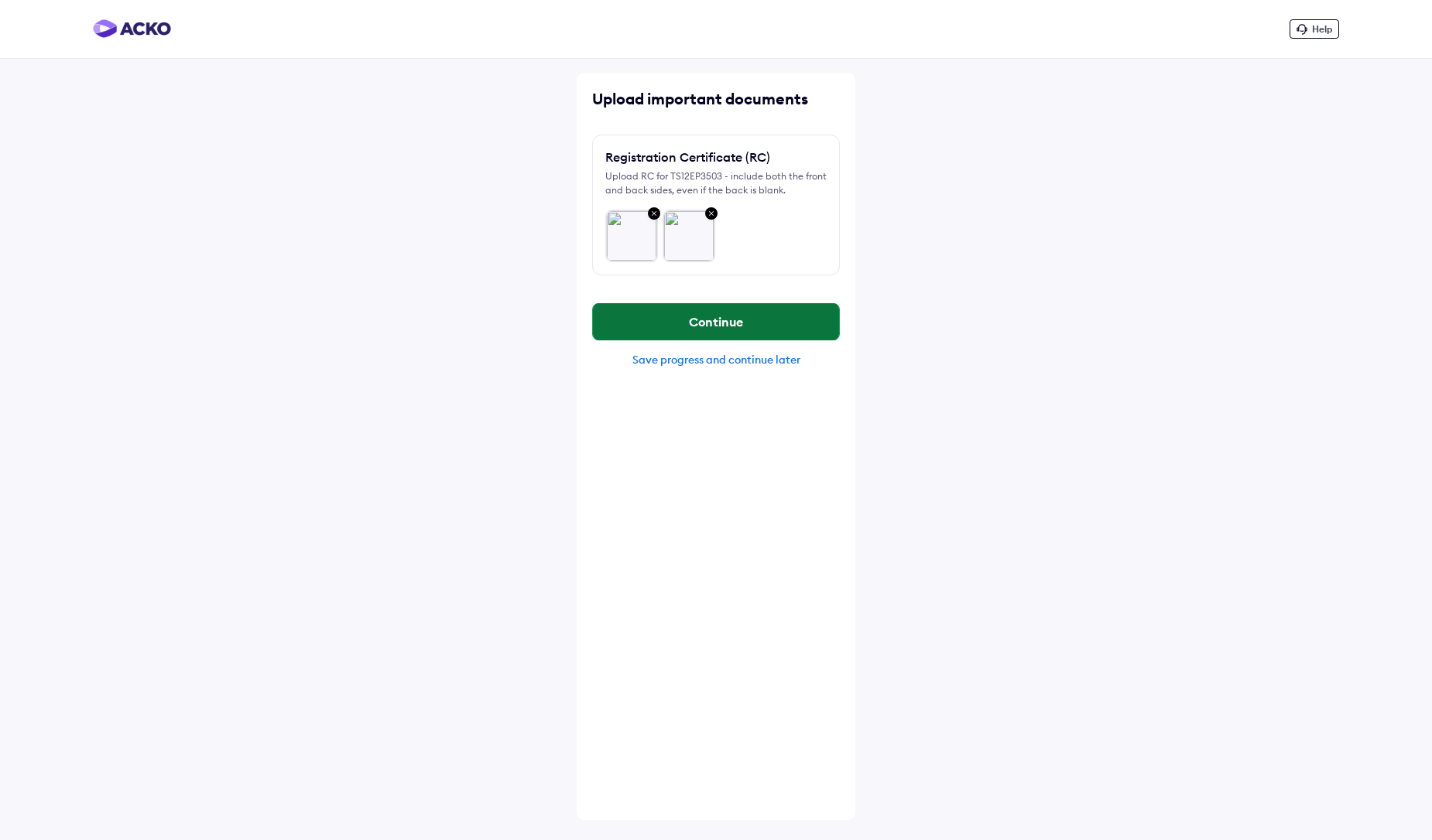
click at [707, 321] on button "Continue" at bounding box center [716, 321] width 246 height 37
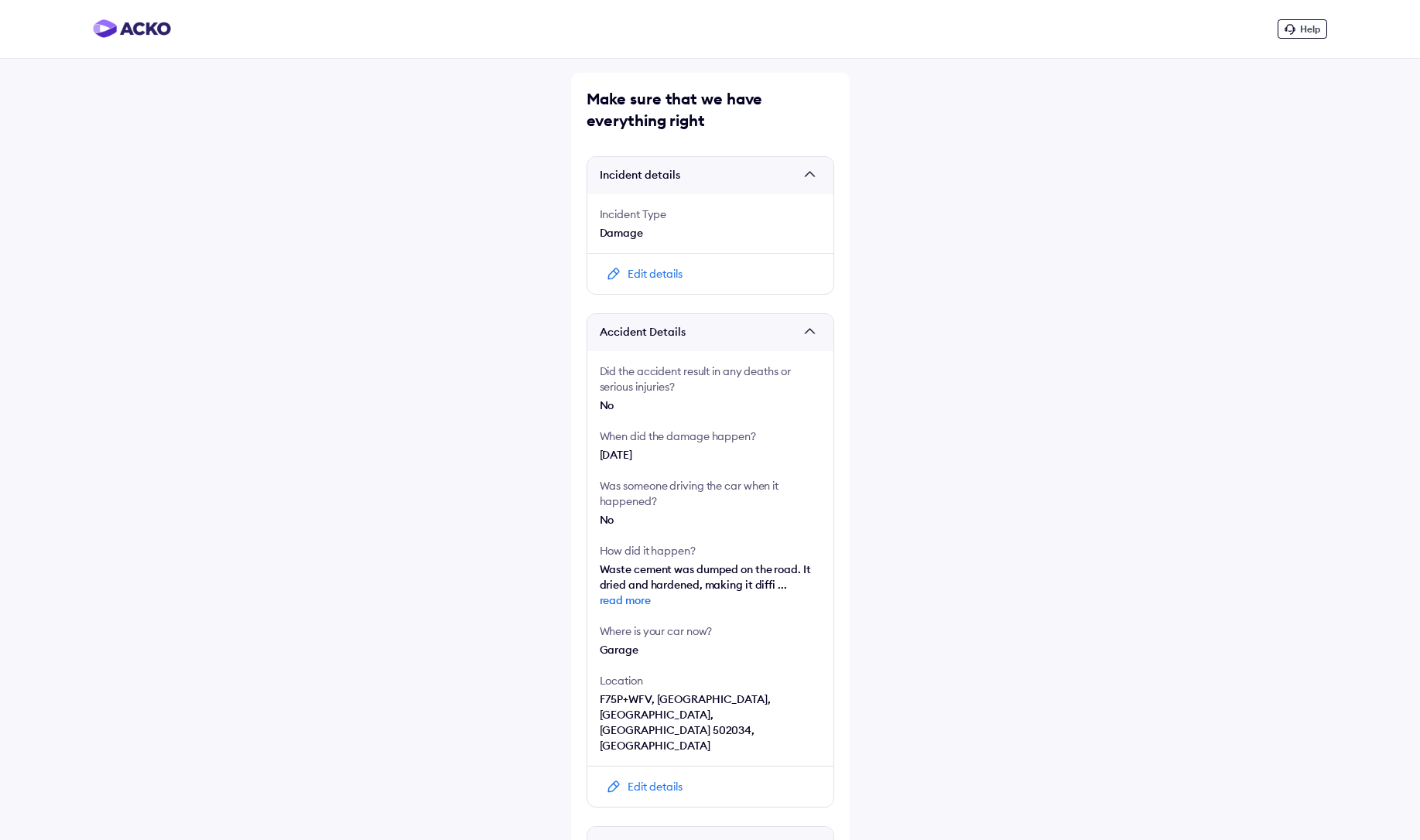
scroll to position [208, 0]
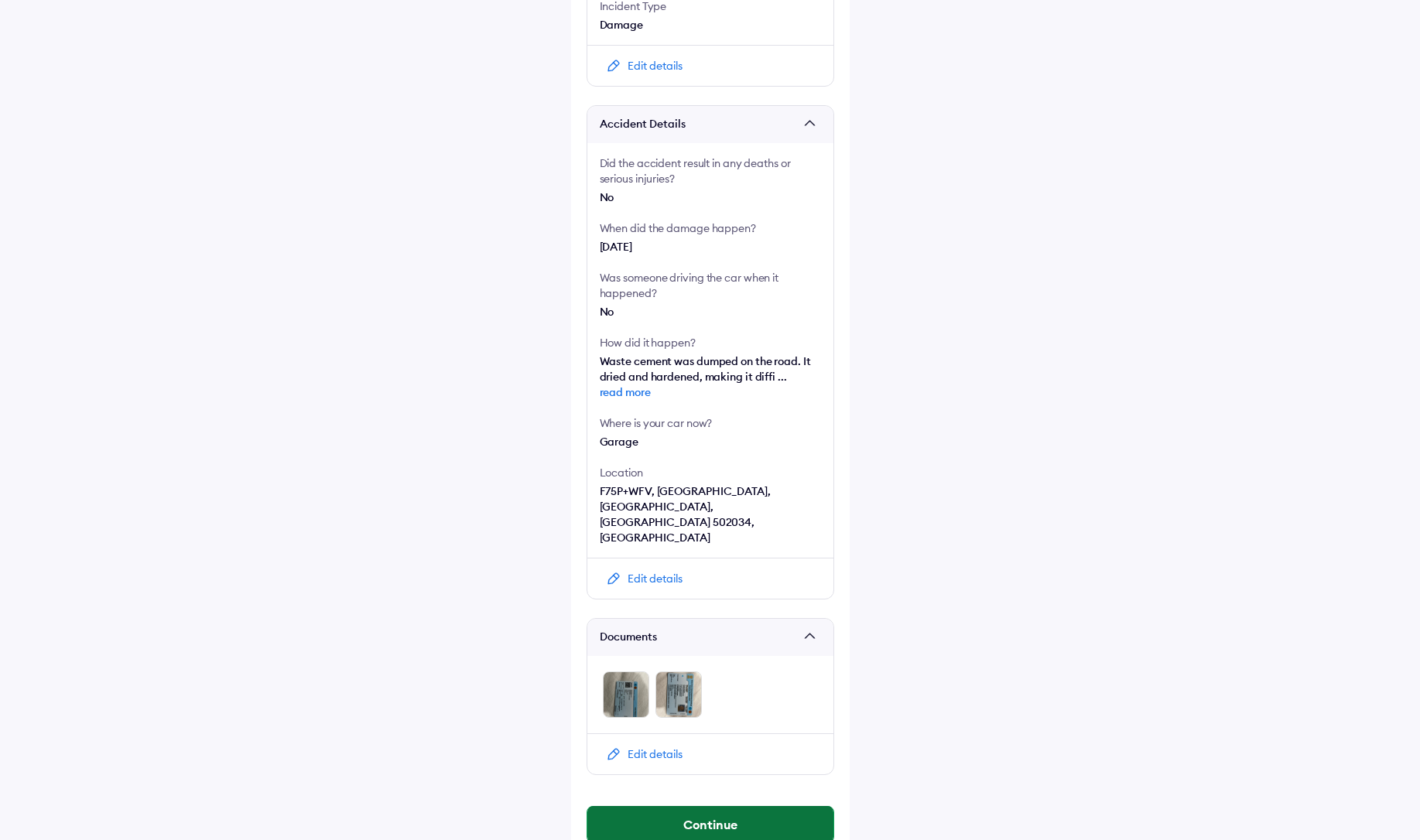
click at [676, 807] on button "Continue" at bounding box center [710, 825] width 246 height 37
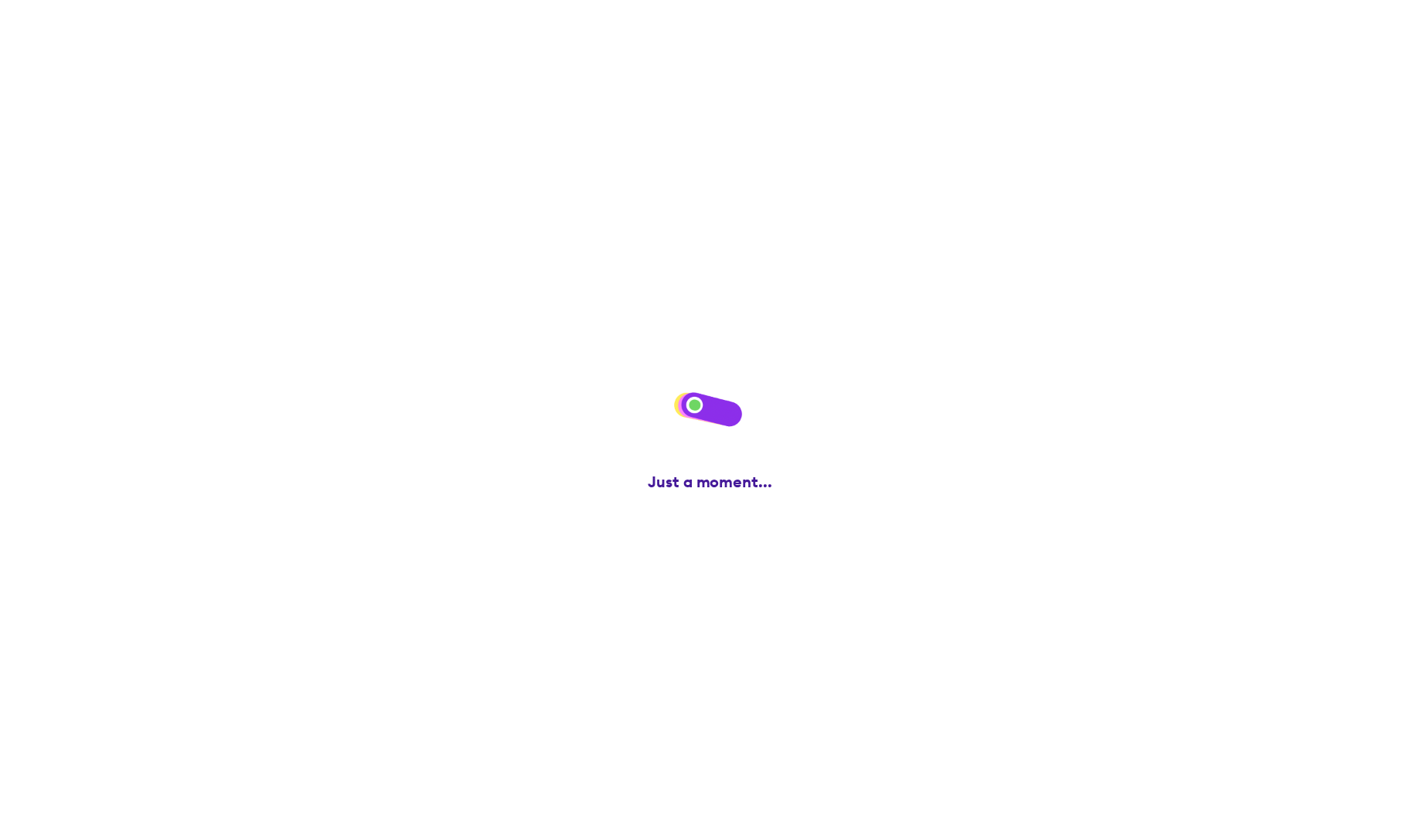
scroll to position [0, 0]
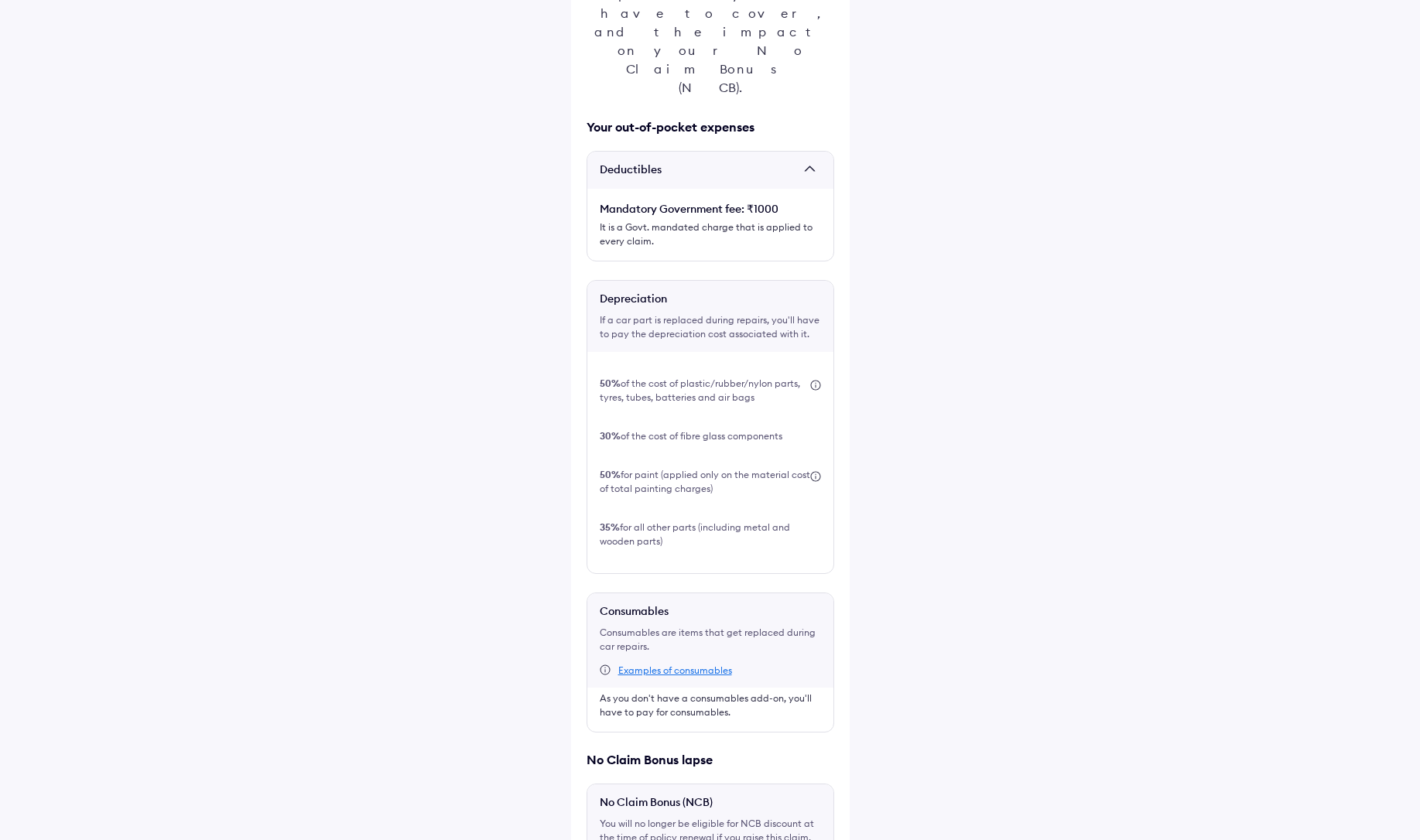
scroll to position [408, 0]
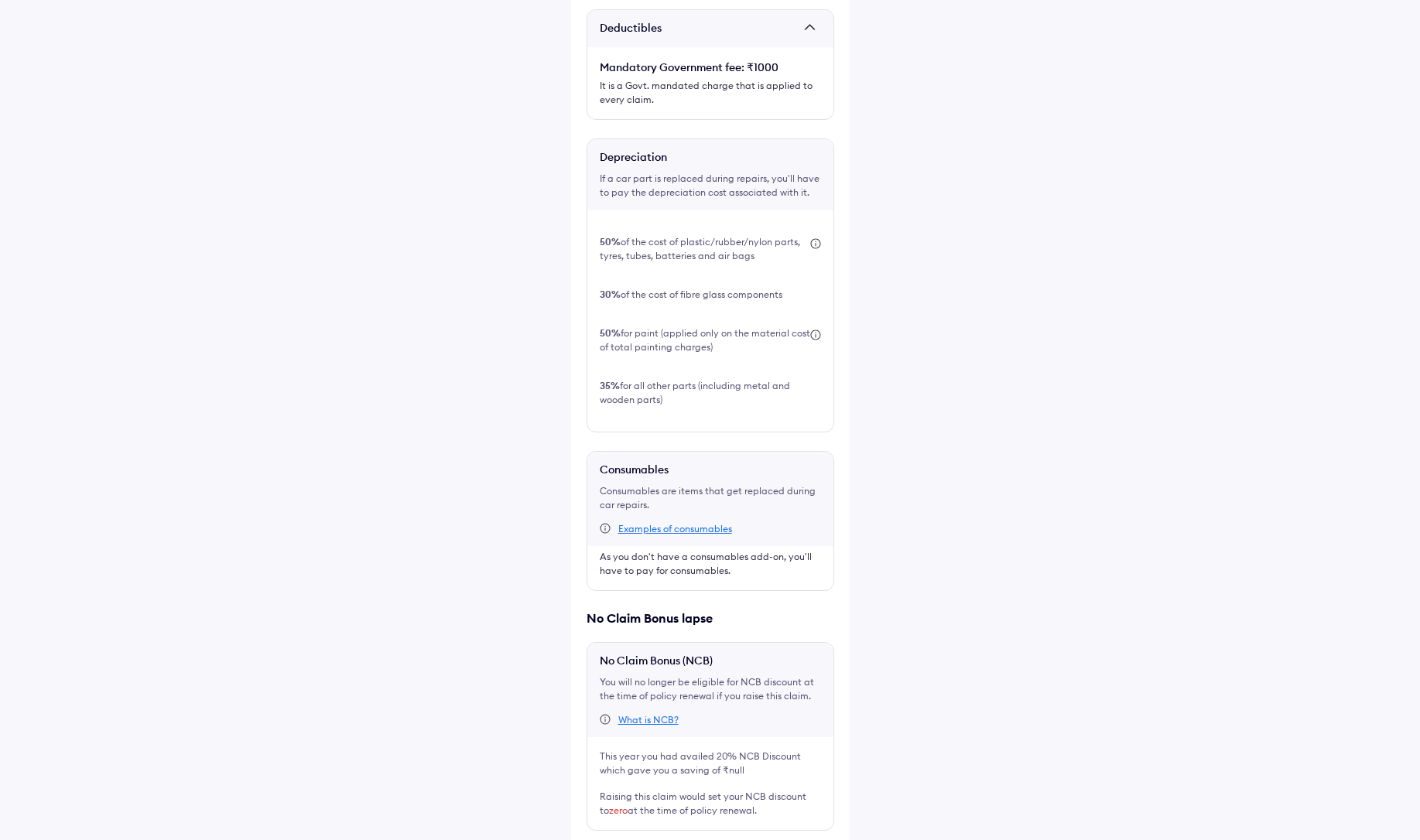
click at [592, 733] on div "This is super important! Before you file this claim, check the expenses you'll …" at bounding box center [710, 308] width 279 height 1288
click at [592, 840] on label at bounding box center [593, 856] width 13 height 13
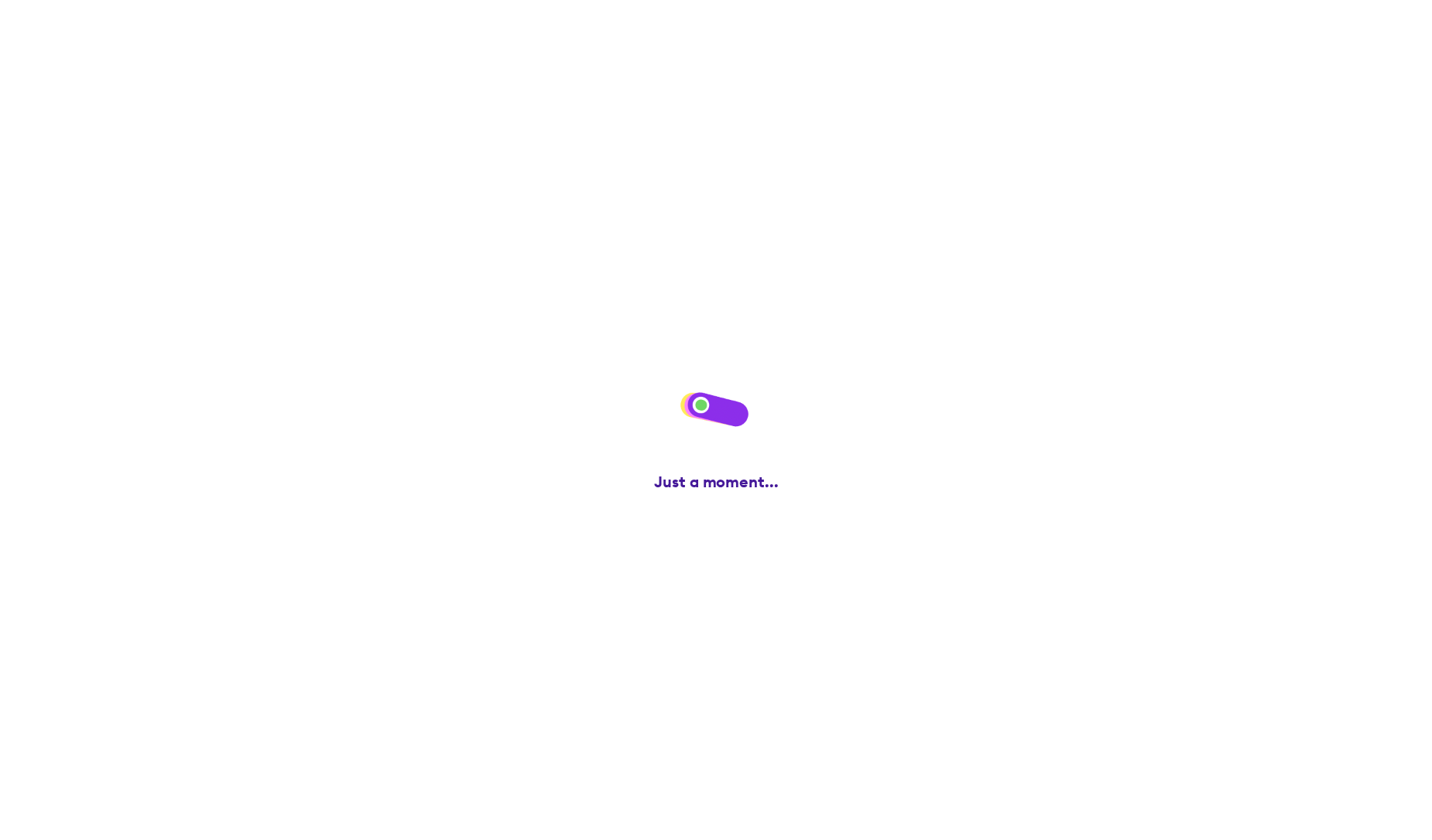
scroll to position [0, 0]
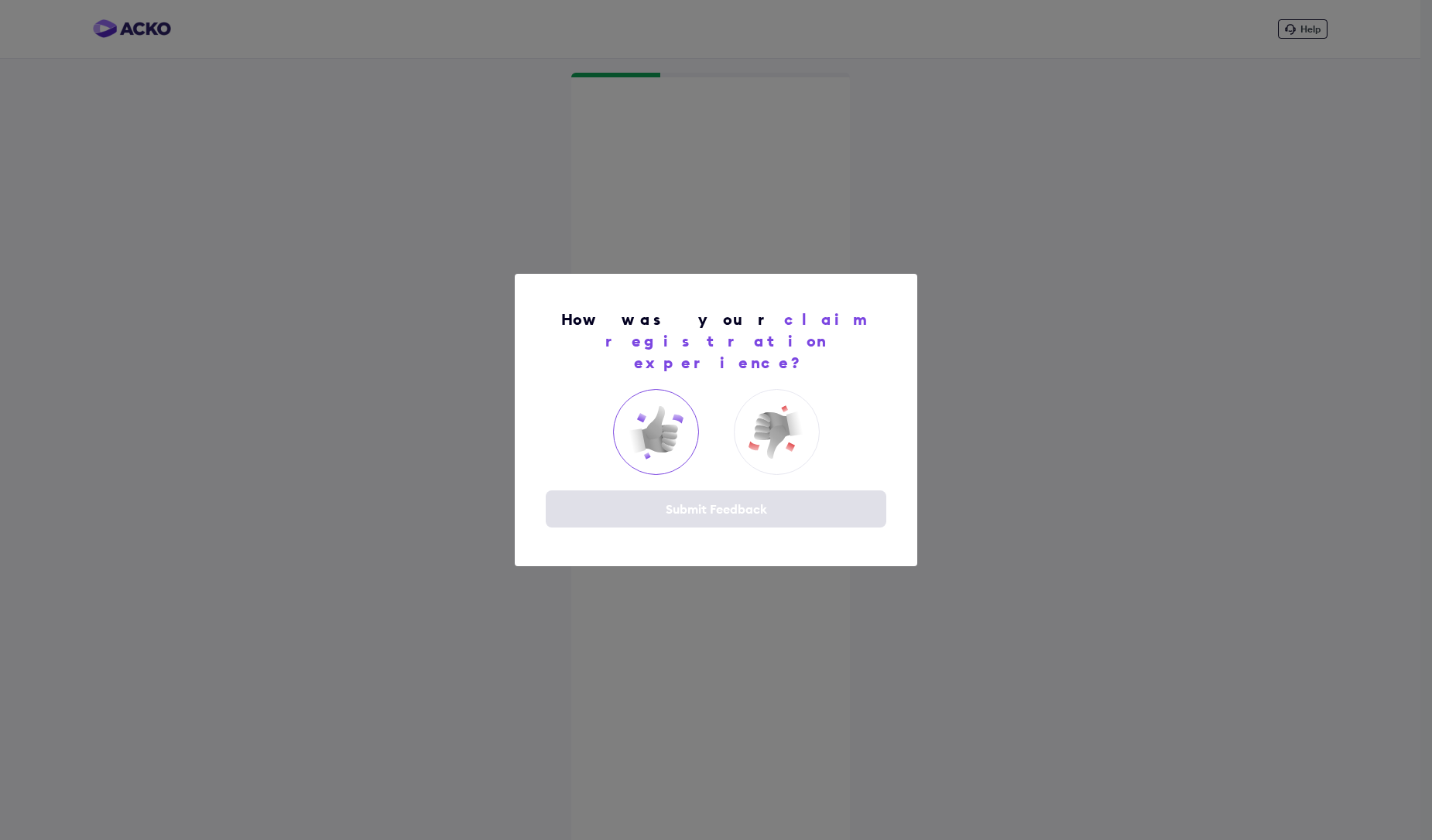
click at [655, 417] on img at bounding box center [655, 433] width 62 height 62
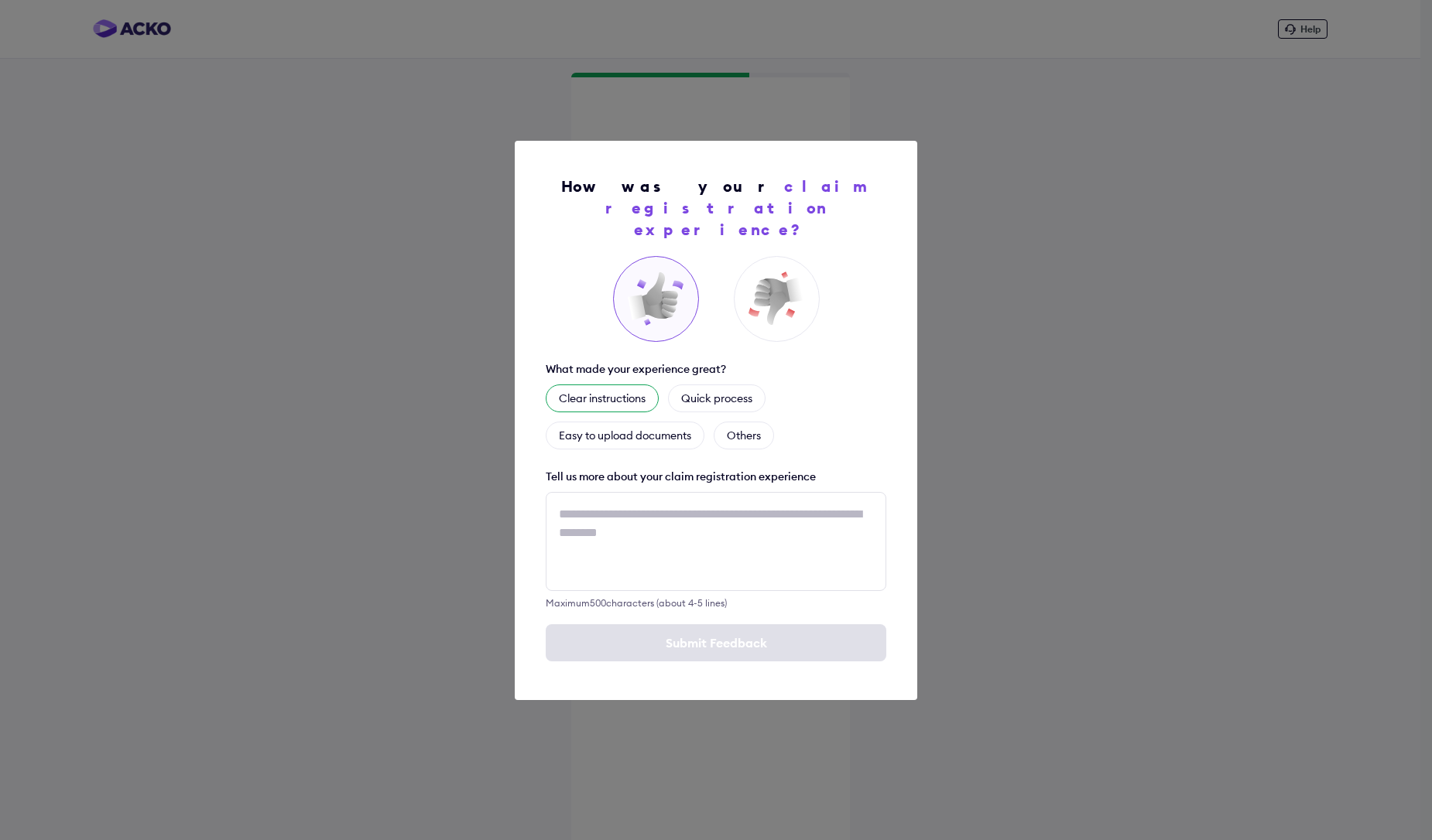
click at [622, 388] on div "Clear instructions" at bounding box center [603, 398] width 113 height 28
click at [747, 388] on div "Quick process" at bounding box center [735, 398] width 97 height 28
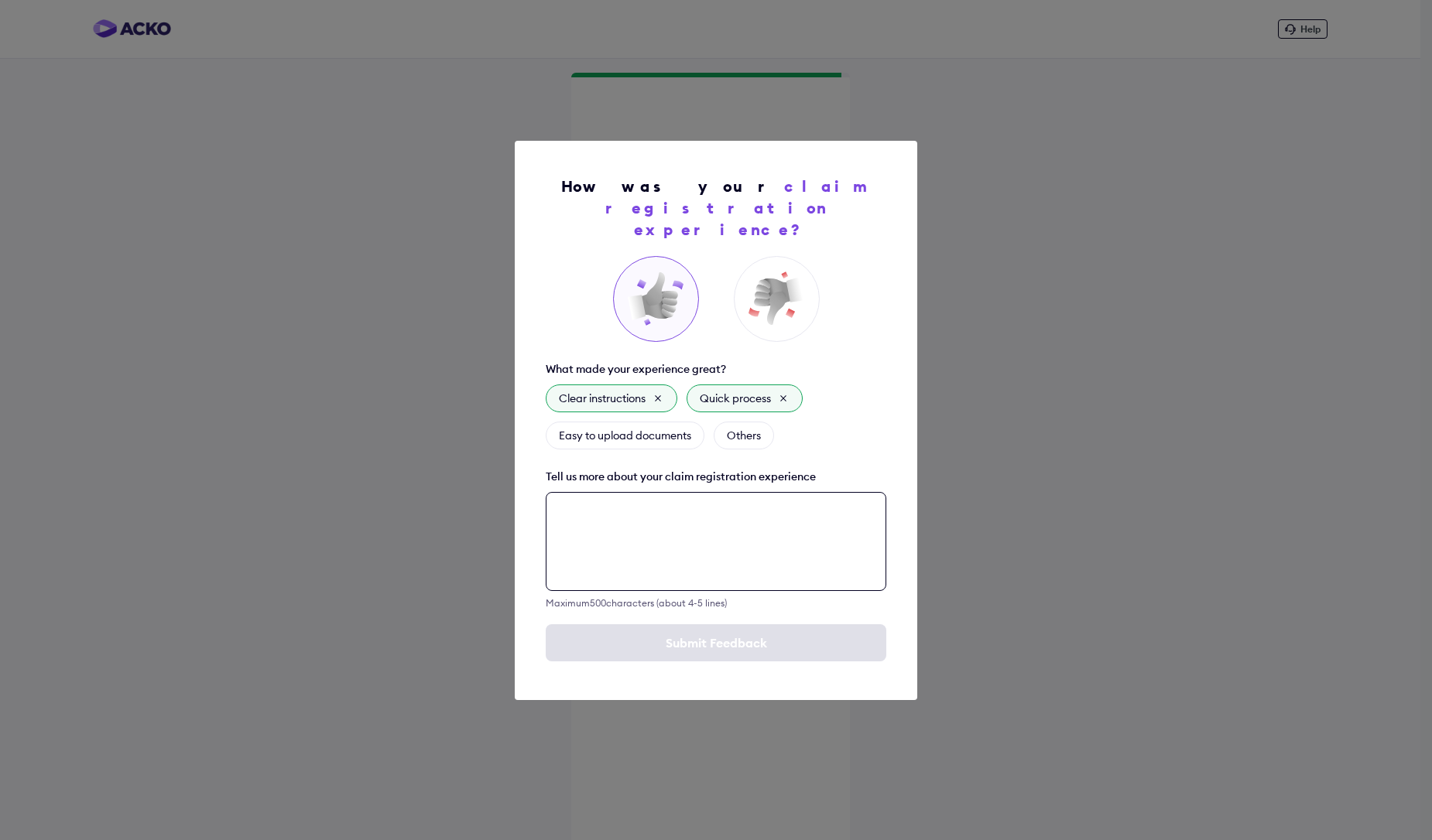
click at [678, 551] on textarea at bounding box center [716, 541] width 341 height 99
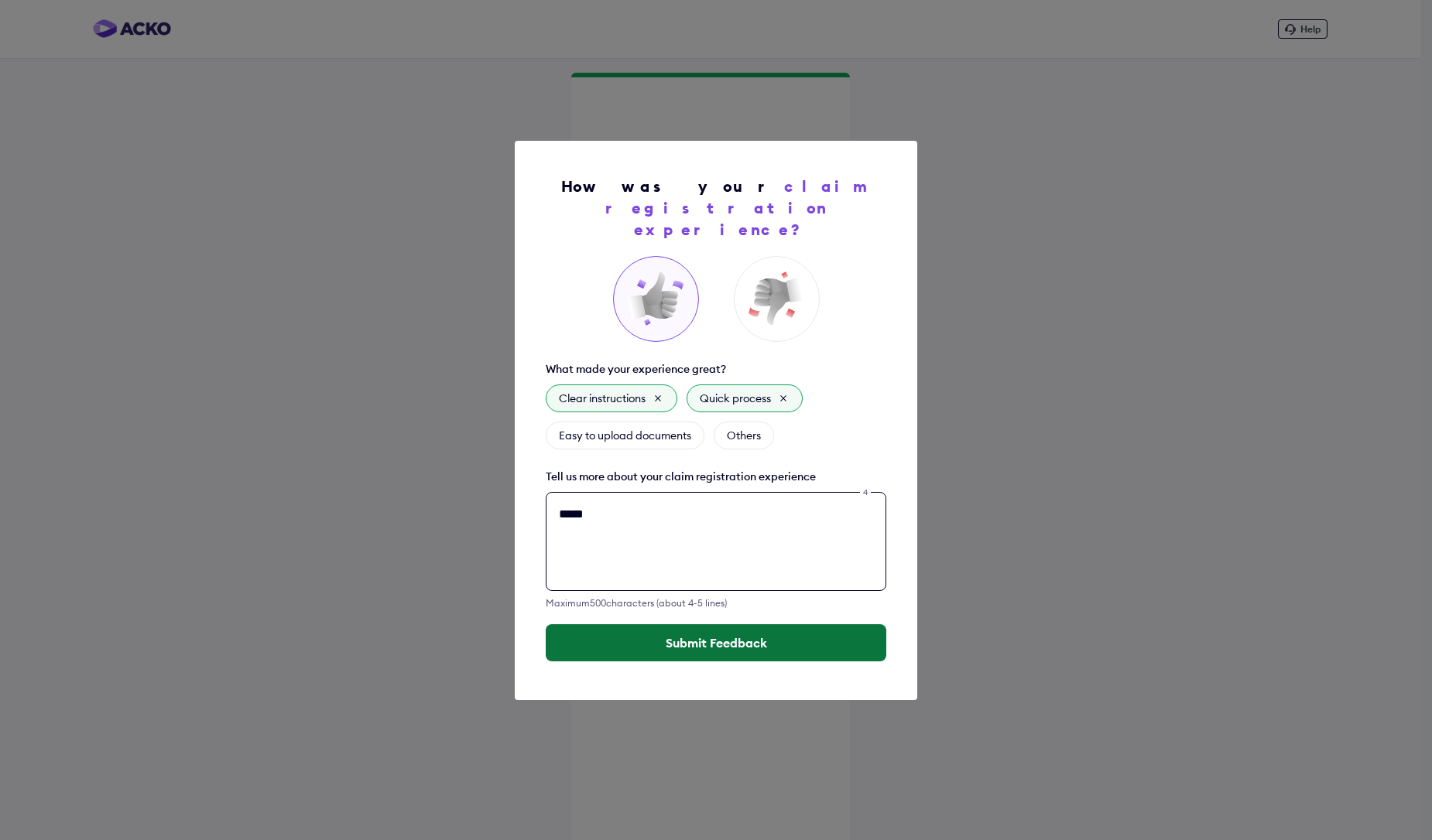
type textarea "****"
click at [703, 633] on button "Submit Feedback" at bounding box center [716, 642] width 341 height 37
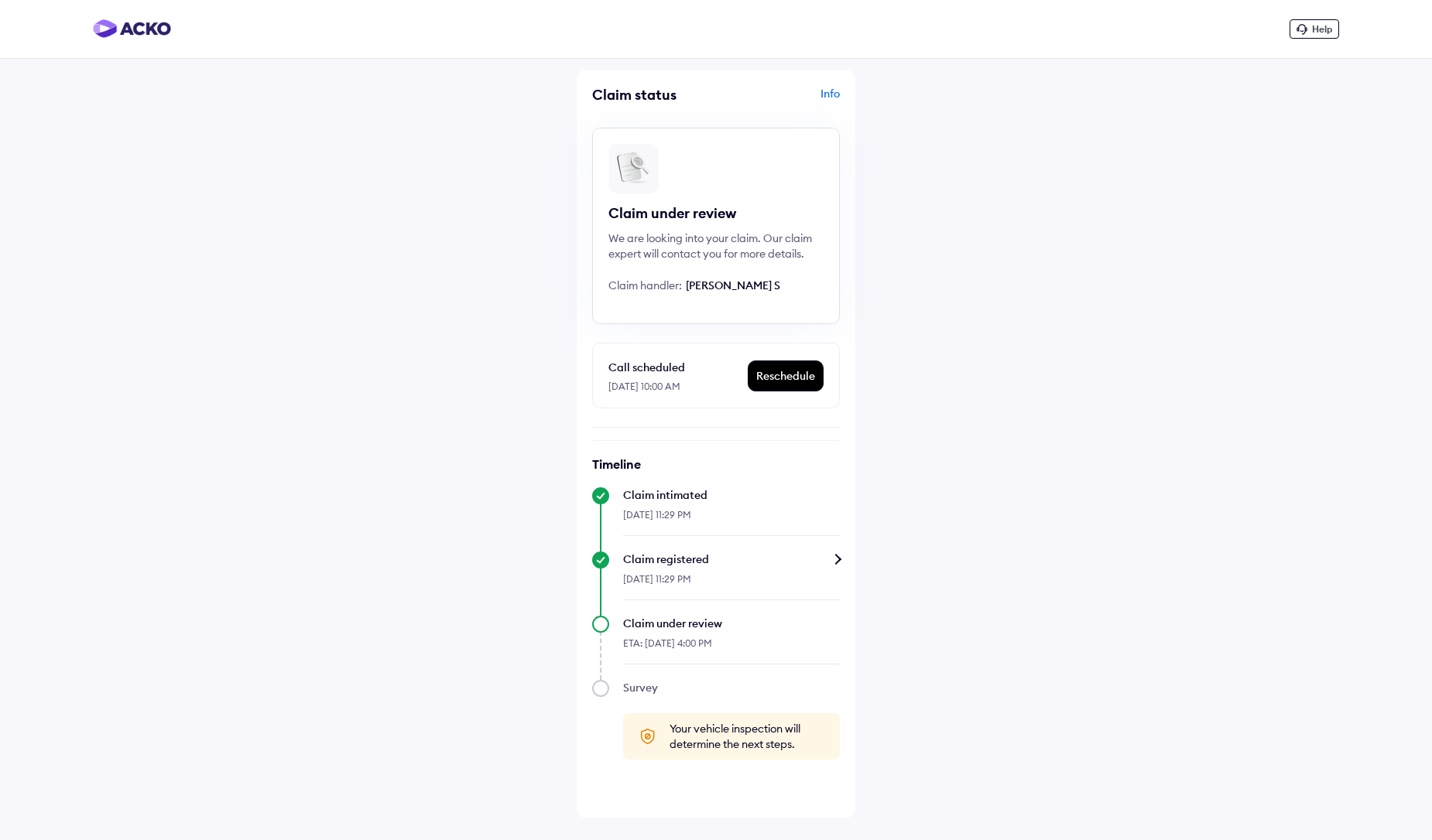
click at [647, 391] on div "[DATE] 10:00 AM" at bounding box center [677, 385] width 139 height 16
click at [744, 740] on span "Your vehicle inspection will determine the next steps." at bounding box center [747, 737] width 155 height 31
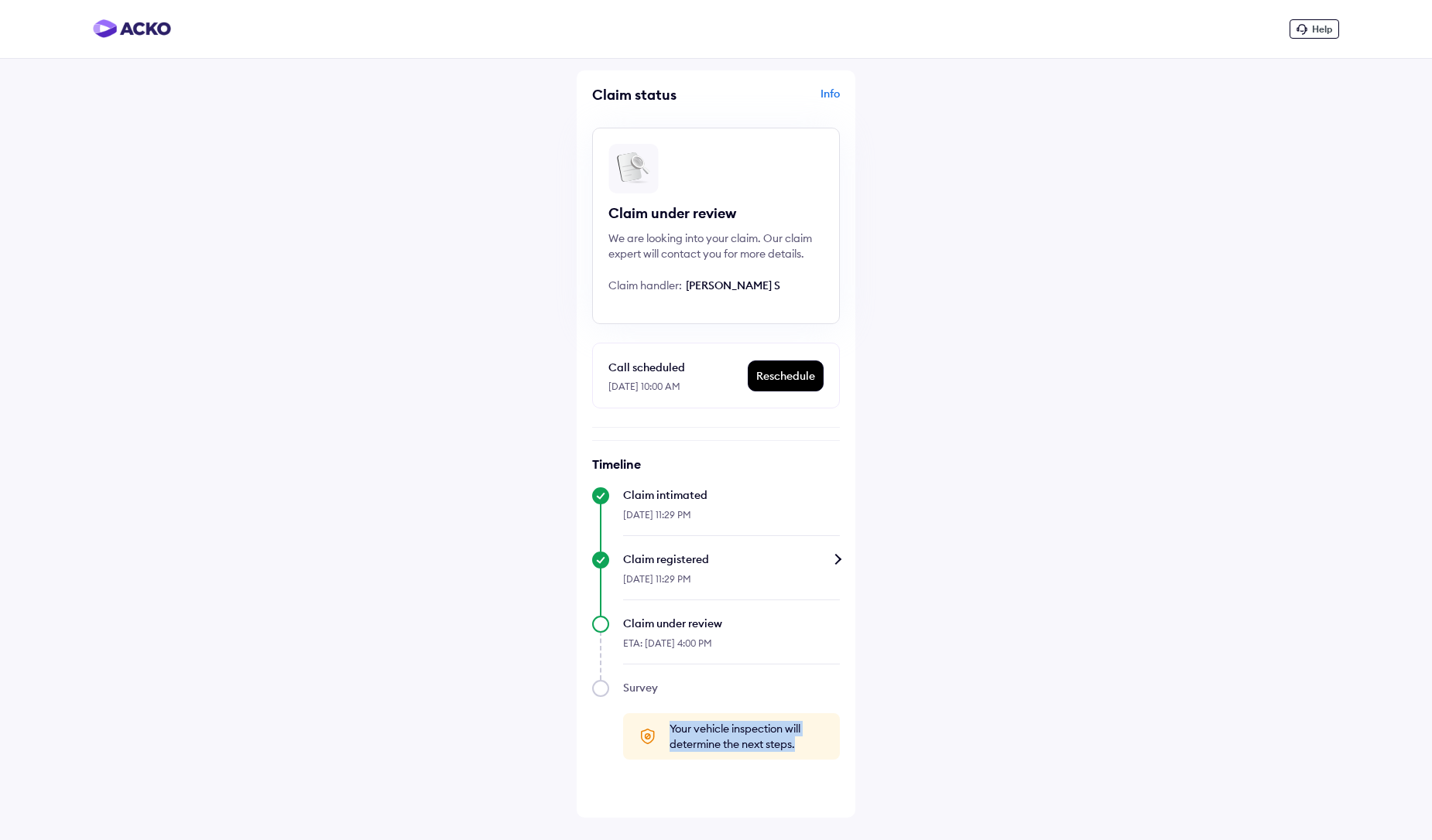
click at [744, 740] on span "Your vehicle inspection will determine the next steps." at bounding box center [747, 737] width 155 height 31
click at [485, 590] on div "Help Claim status Info Claim under review We are looking into your claim. Our c…" at bounding box center [716, 420] width 1432 height 840
click at [644, 367] on div "Call scheduled" at bounding box center [677, 367] width 139 height 19
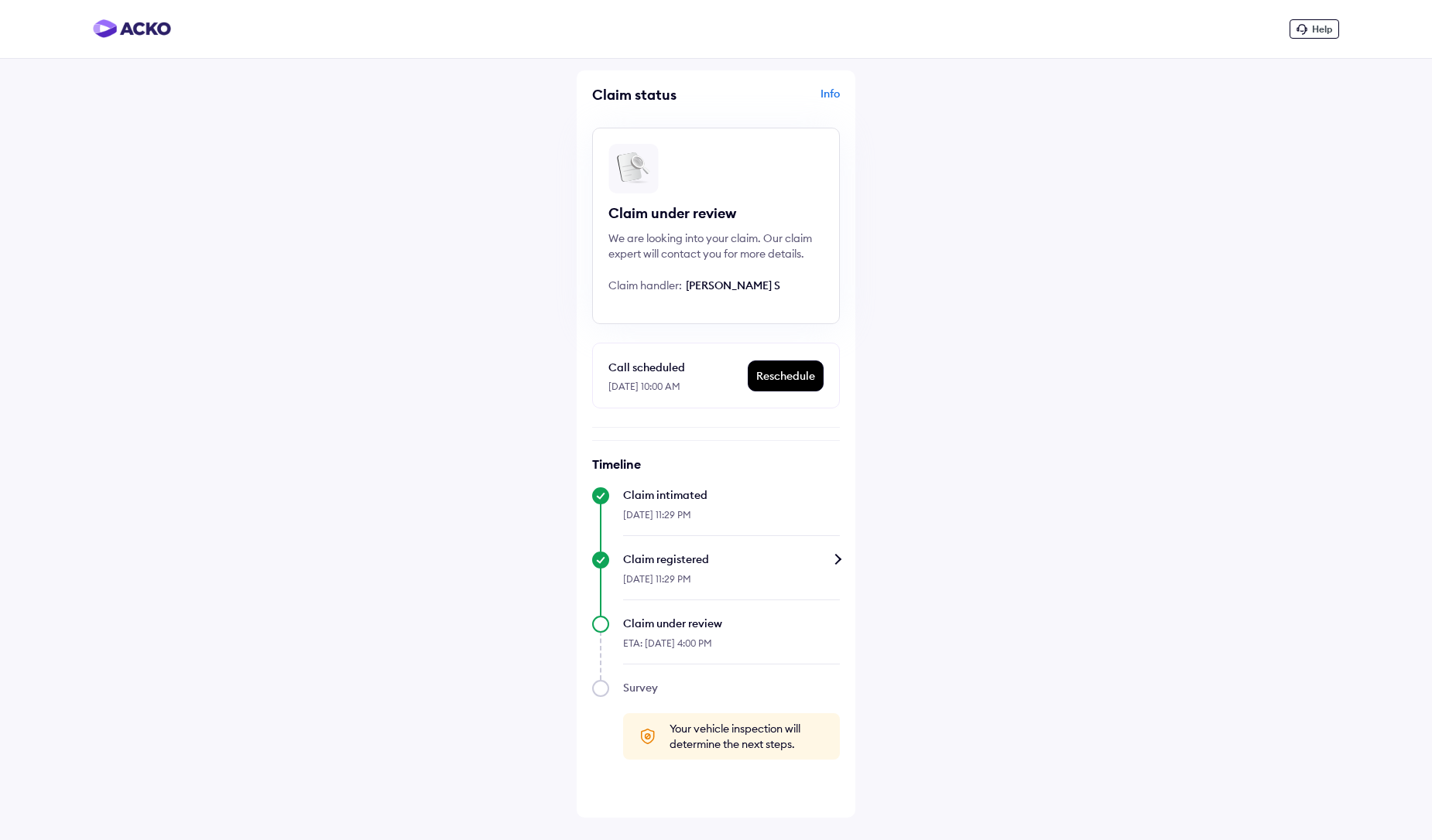
click at [686, 725] on span "Your vehicle inspection will determine the next steps." at bounding box center [747, 737] width 155 height 31
